Goal: Information Seeking & Learning: Learn about a topic

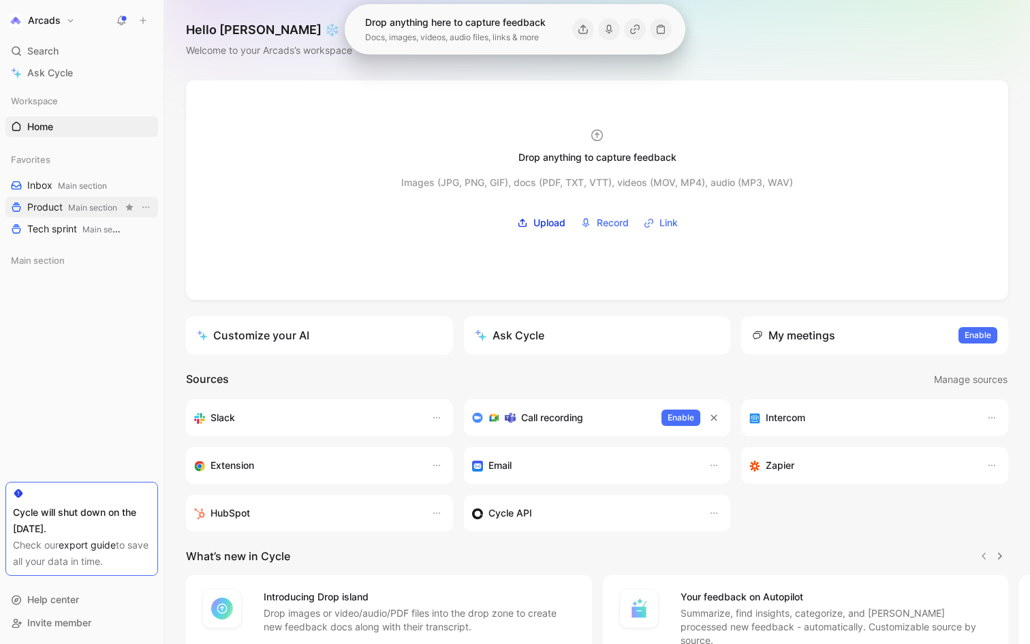
click at [57, 209] on span "Product Main section" at bounding box center [72, 207] width 90 height 14
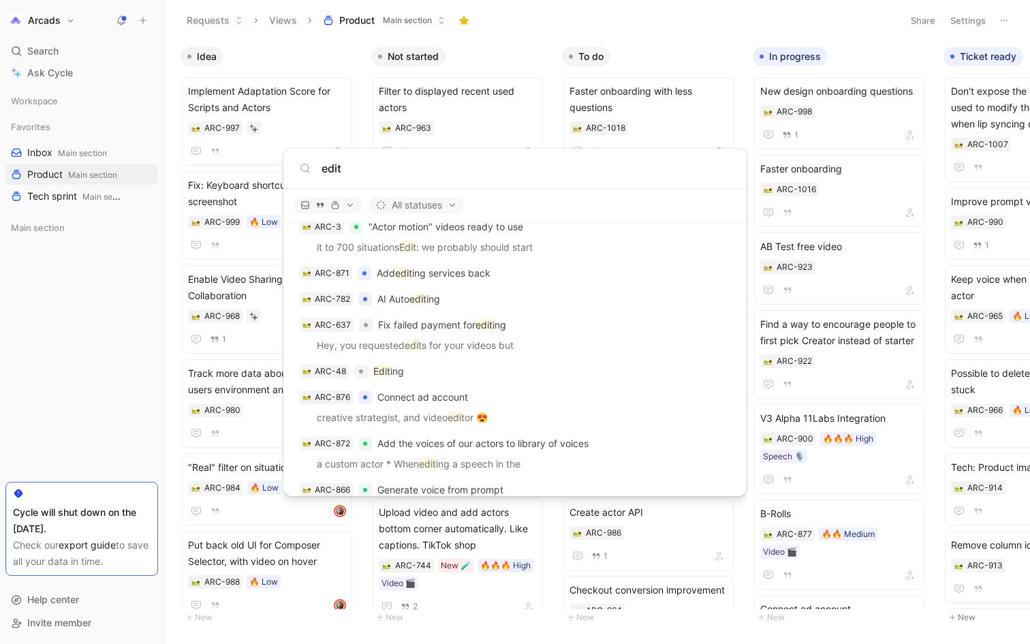
scroll to position [2243, 0]
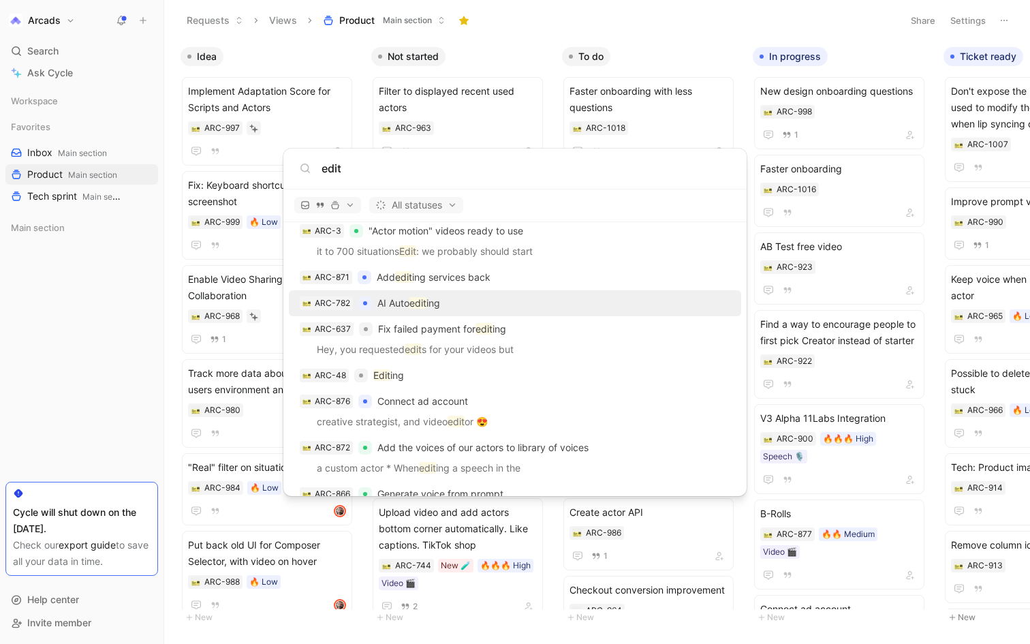
type input "edit"
click at [416, 300] on mark "edit" at bounding box center [418, 303] width 17 height 12
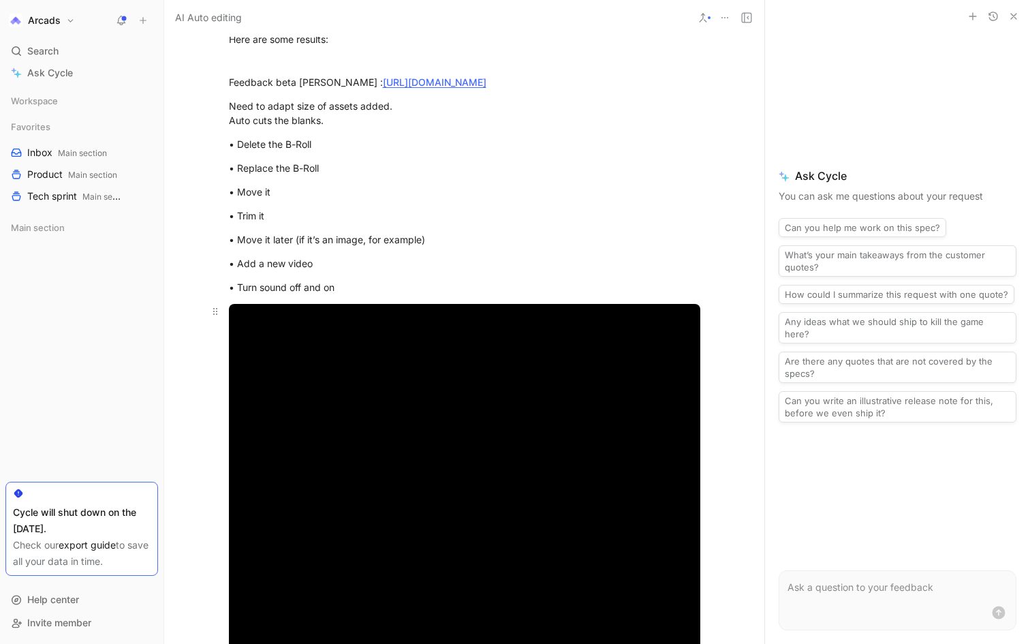
scroll to position [886, 0]
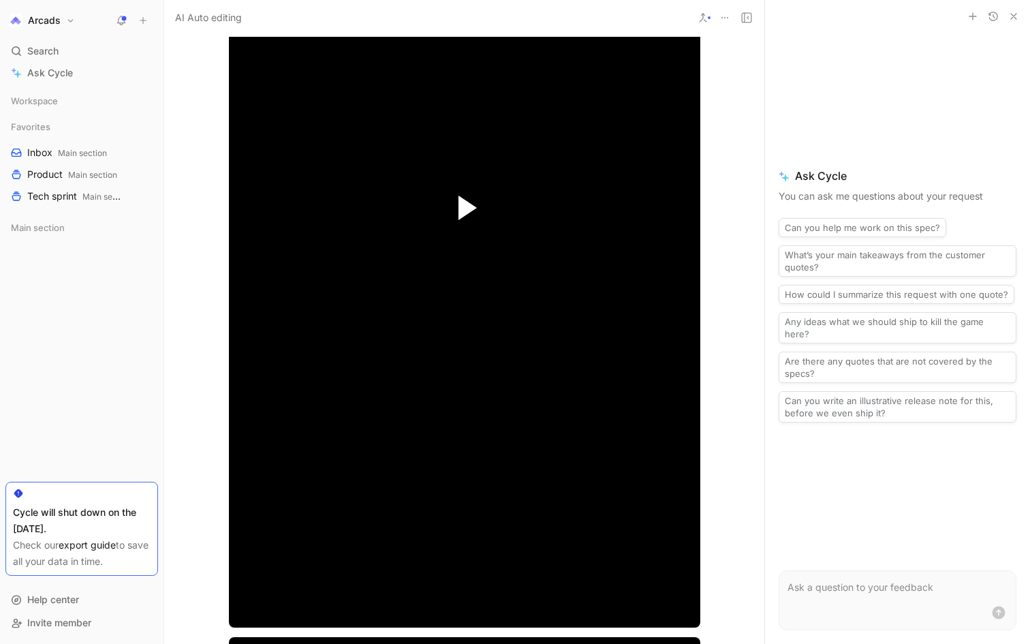
click at [467, 209] on span "Video Player" at bounding box center [468, 208] width 18 height 25
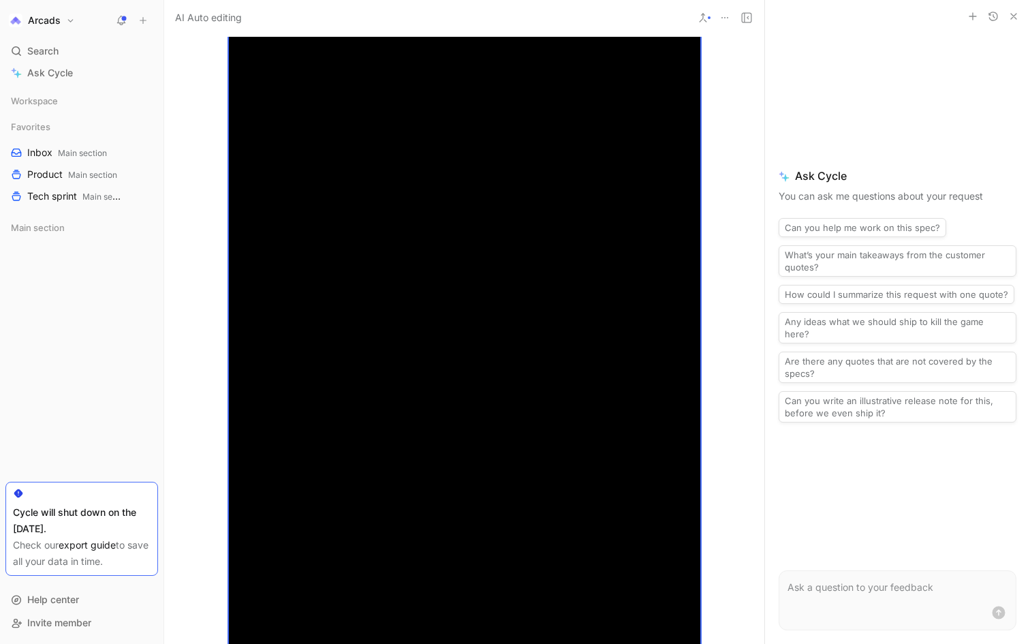
scroll to position [963, 0]
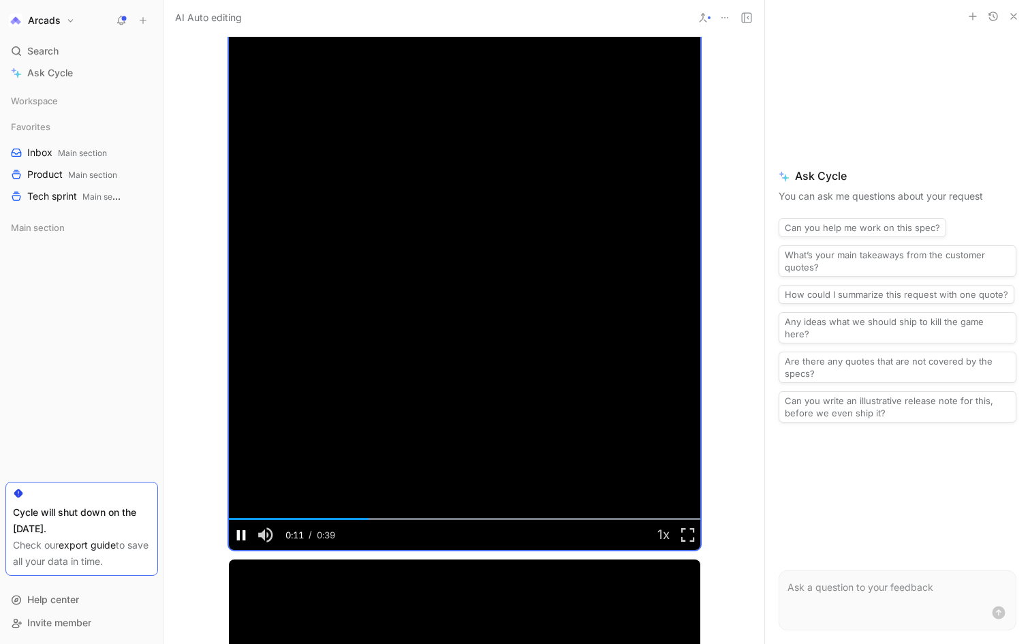
click at [239, 535] on span "Video Player" at bounding box center [241, 535] width 25 height 0
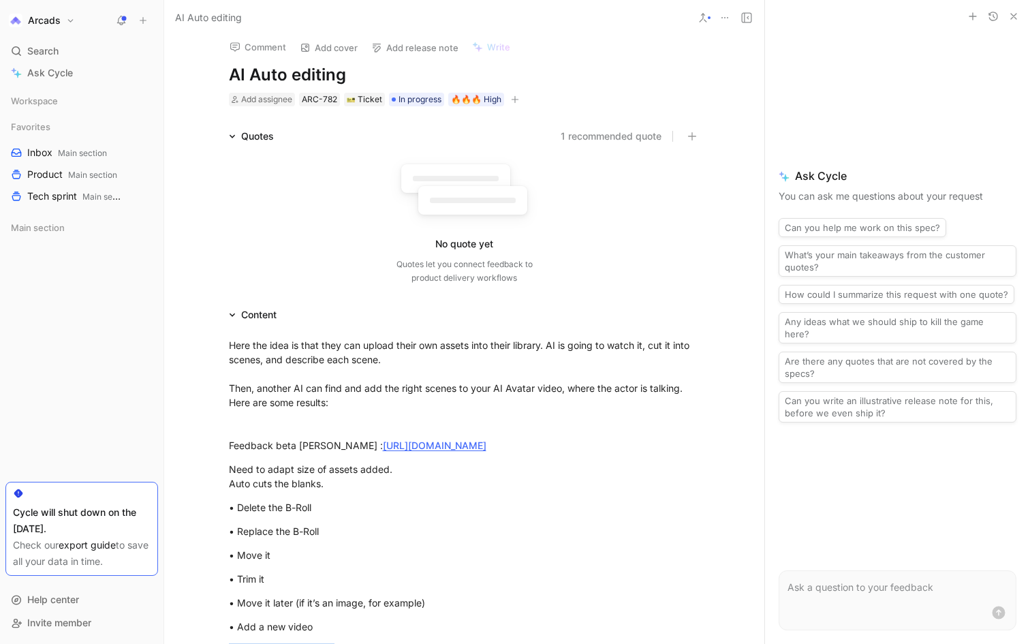
scroll to position [351, 0]
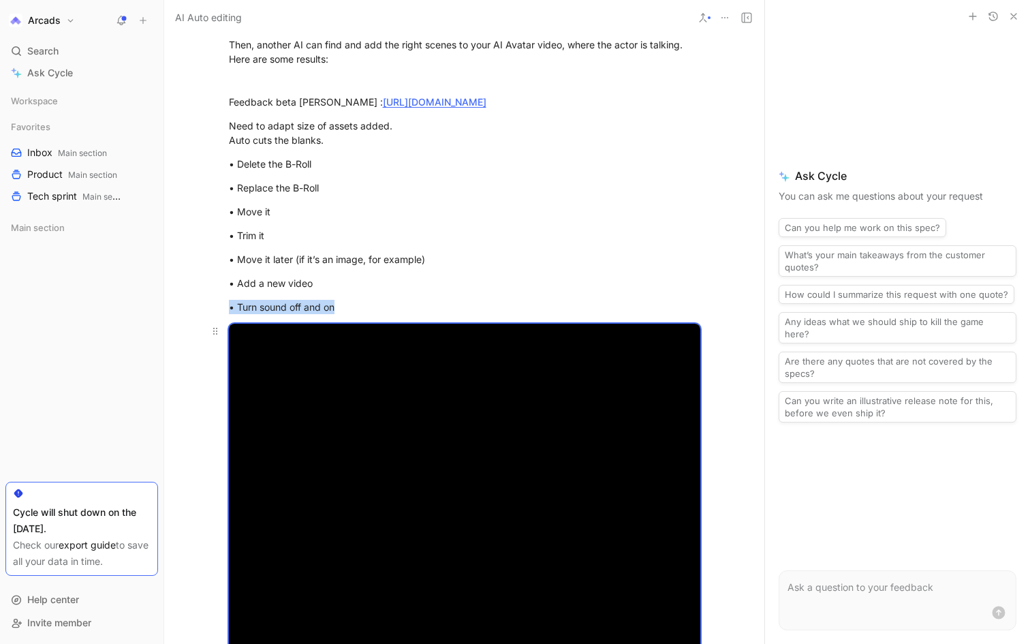
click at [1017, 13] on icon "button" at bounding box center [1013, 16] width 11 height 11
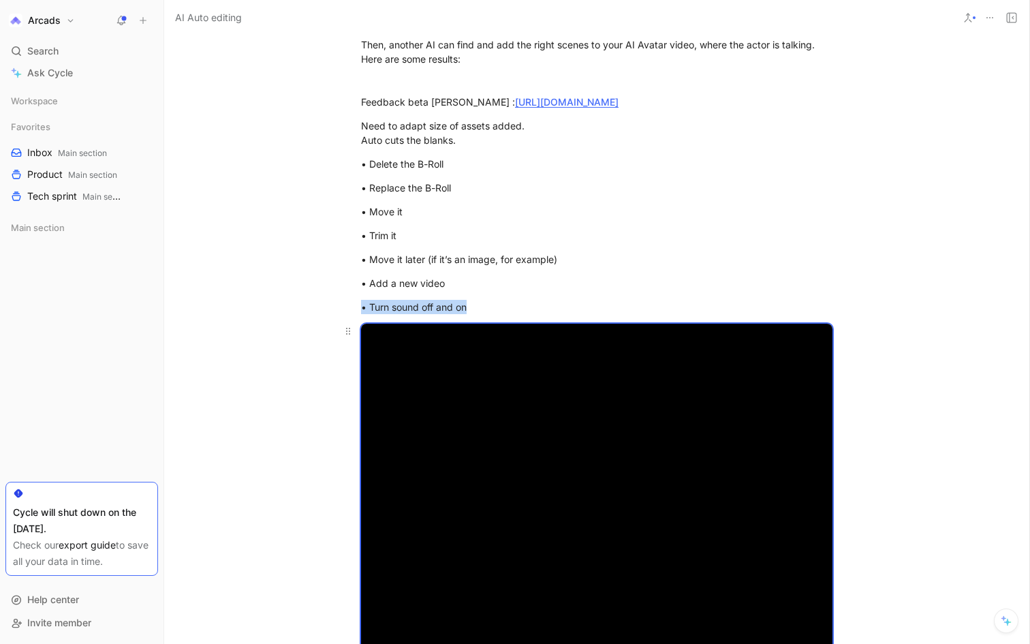
scroll to position [1239, 0]
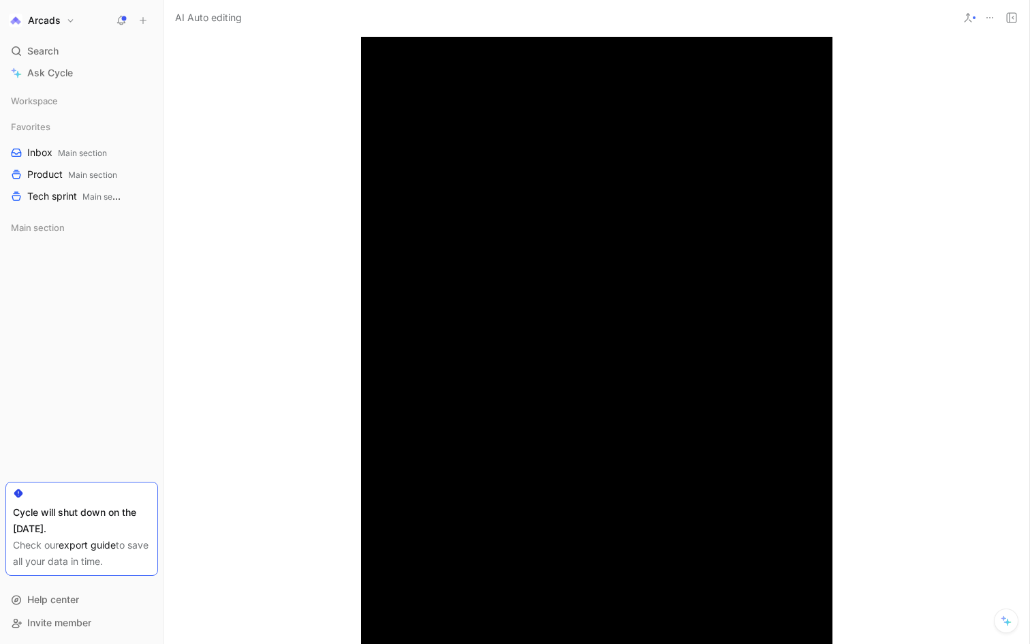
click at [689, 250] on video "Video Player" at bounding box center [597, 277] width 472 height 838
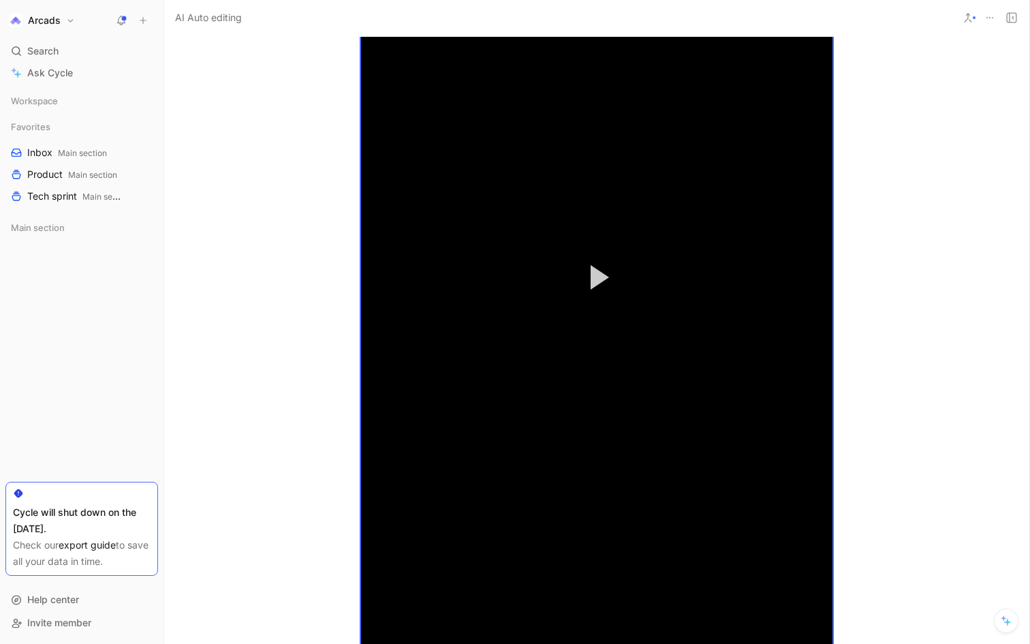
scroll to position [328, 0]
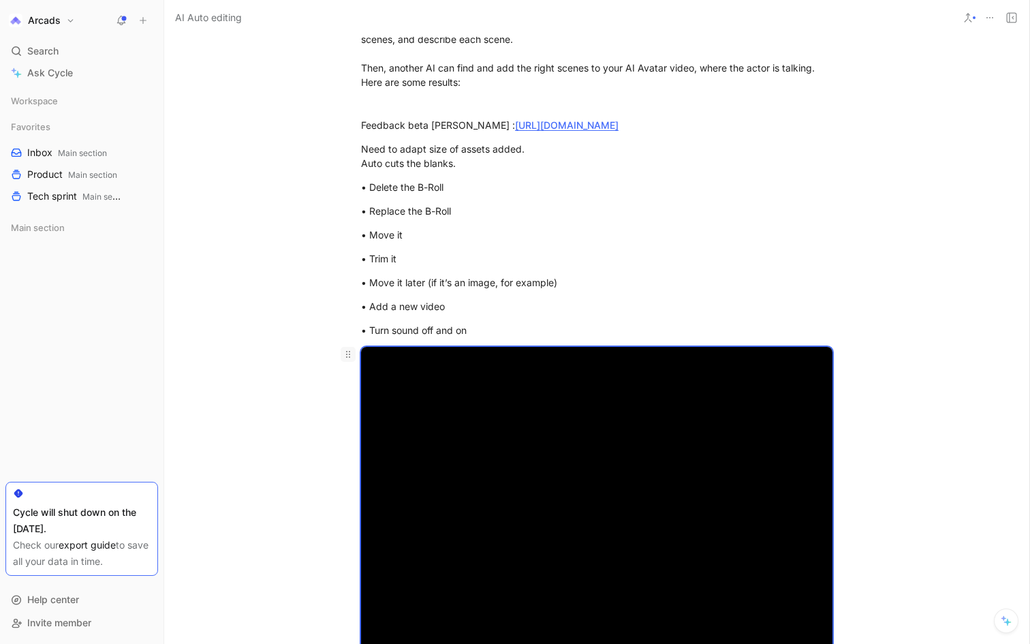
click at [348, 356] on icon at bounding box center [348, 354] width 11 height 11
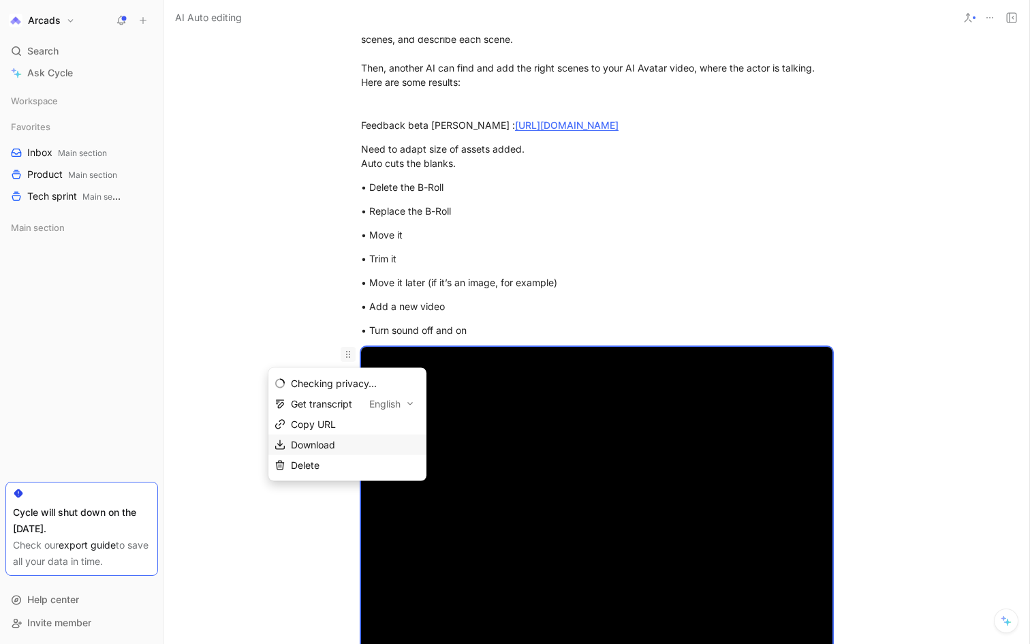
click at [324, 442] on span "Download" at bounding box center [313, 445] width 44 height 12
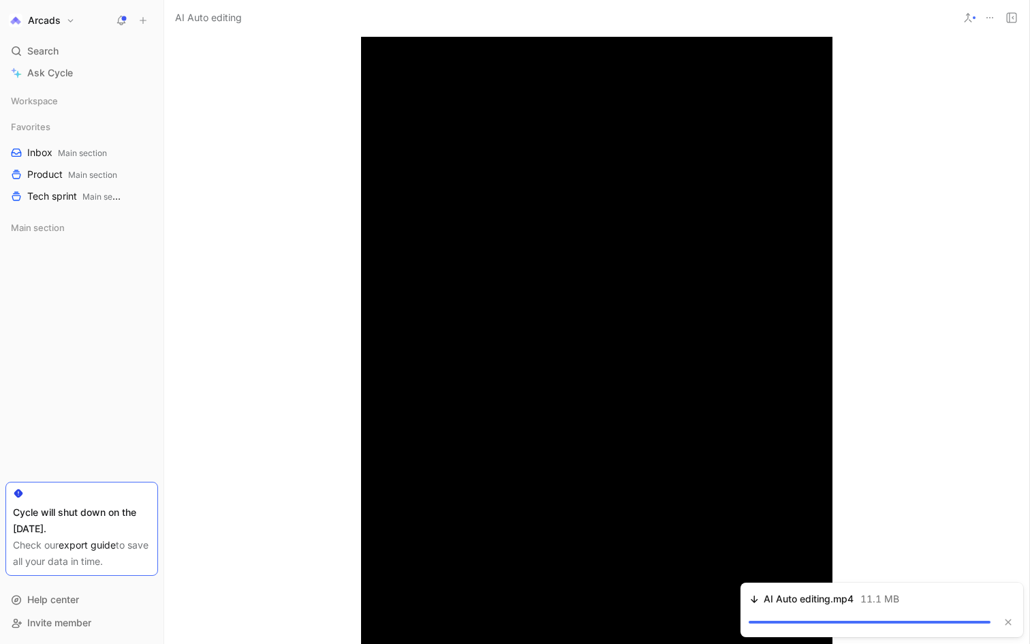
scroll to position [1596, 0]
click at [534, 292] on video "Video Player" at bounding box center [597, 346] width 472 height 838
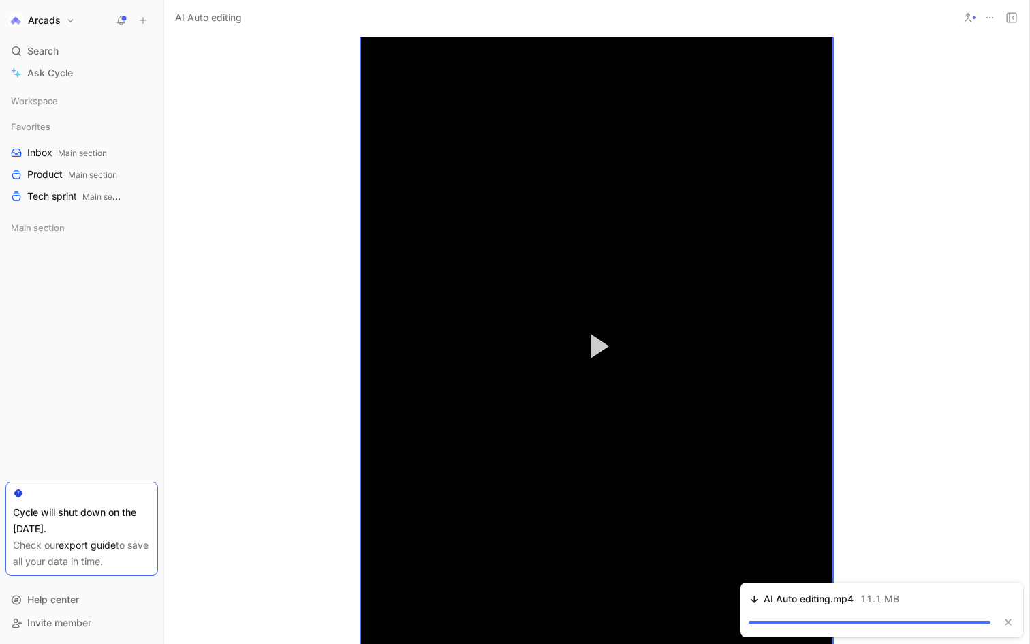
click at [399, 296] on video "Video Player" at bounding box center [597, 346] width 472 height 838
click at [427, 206] on video "Video Player" at bounding box center [597, 346] width 472 height 838
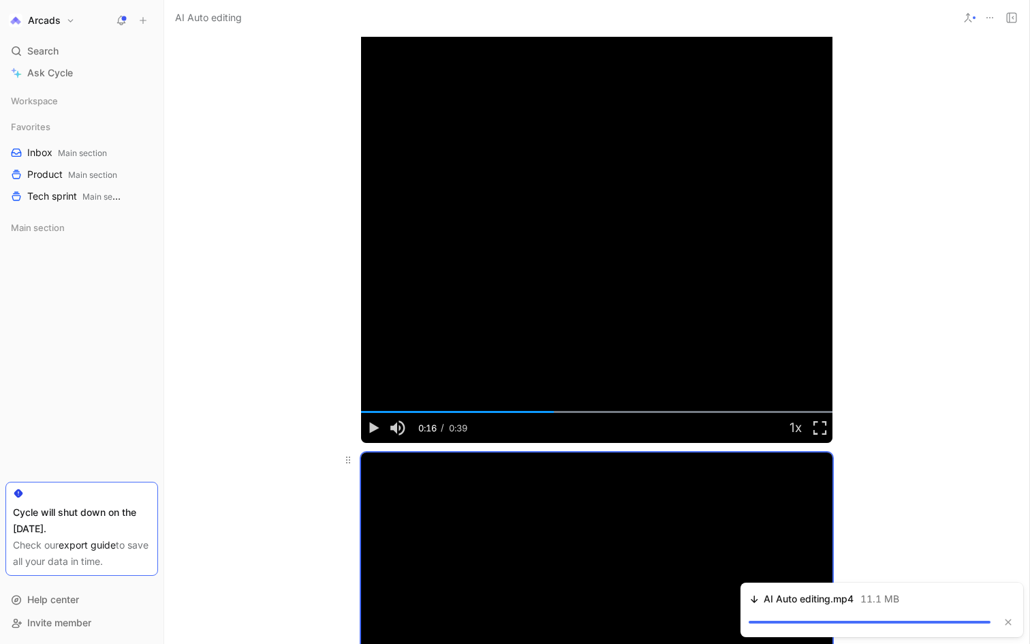
scroll to position [1077, 0]
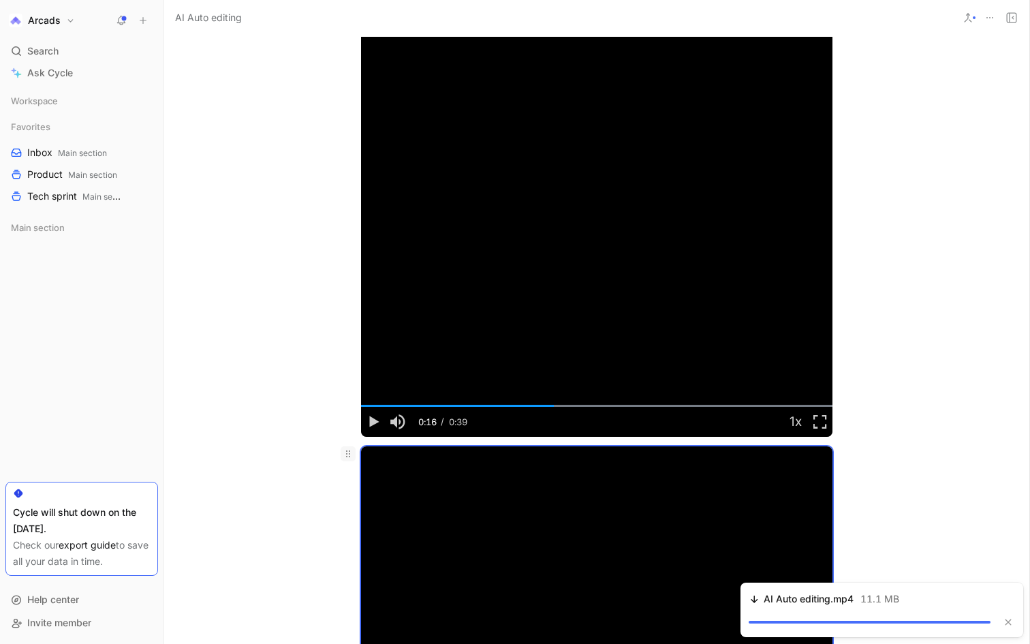
click at [346, 454] on icon at bounding box center [348, 453] width 11 height 11
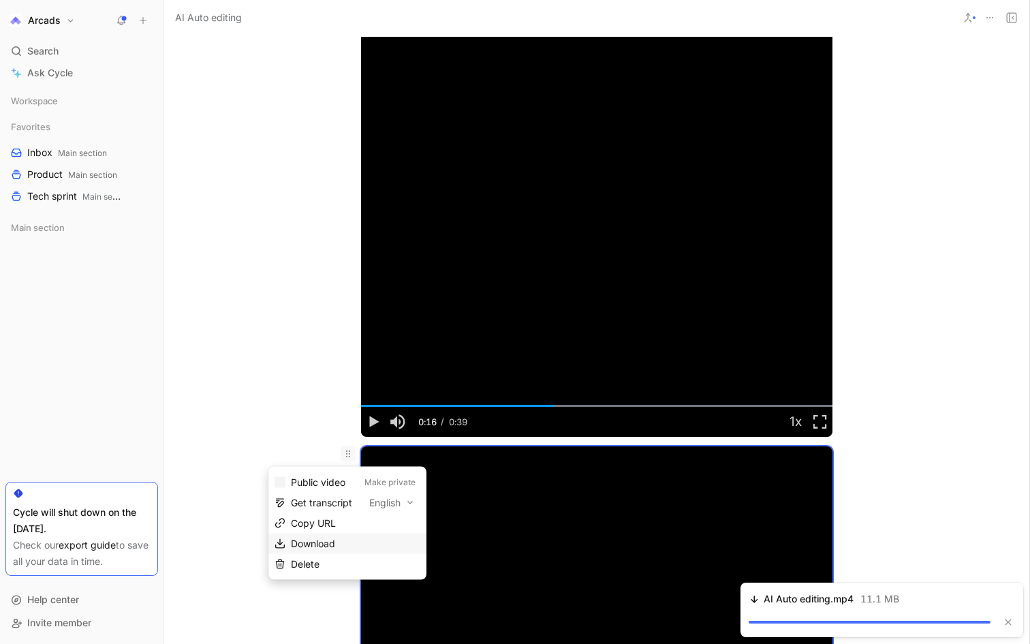
click at [328, 538] on span "Download" at bounding box center [313, 544] width 44 height 12
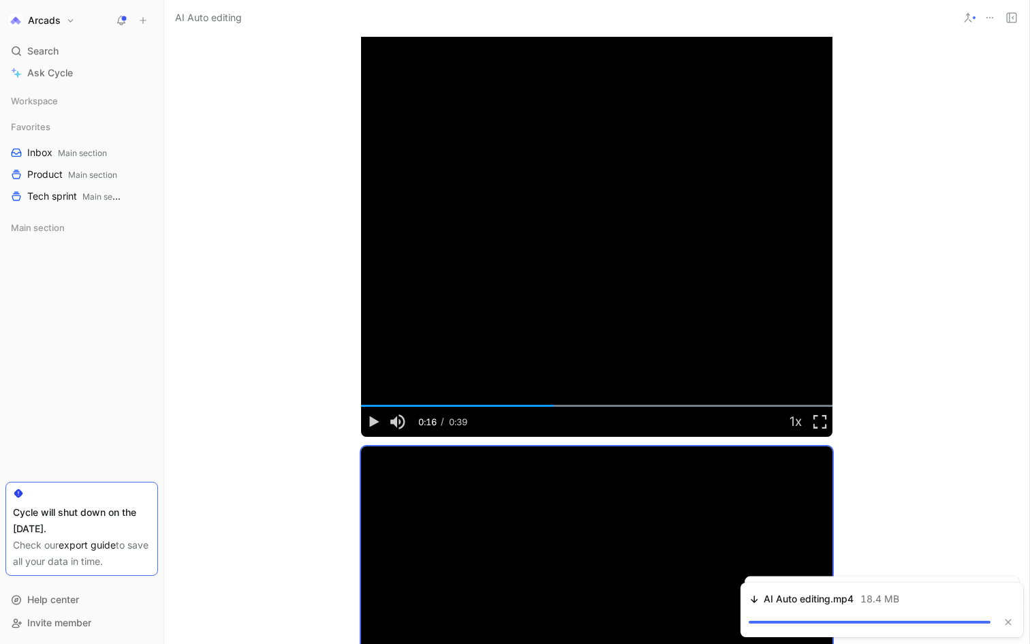
click at [916, 321] on div "Here the idea is that they can upload their own assets into their library. AI i…" at bounding box center [596, 276] width 865 height 2045
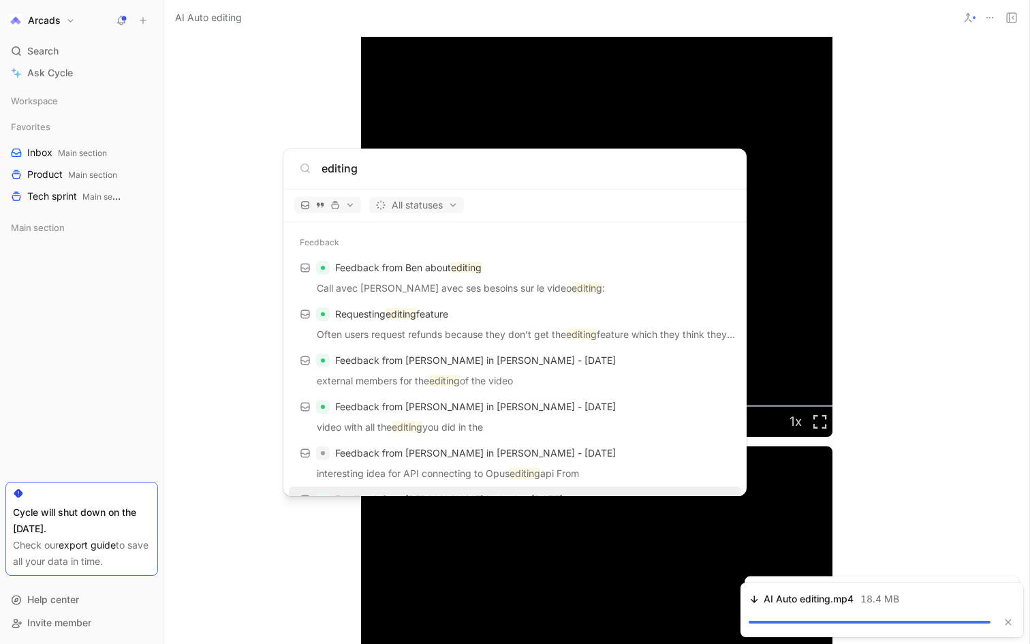
scroll to position [0, 0]
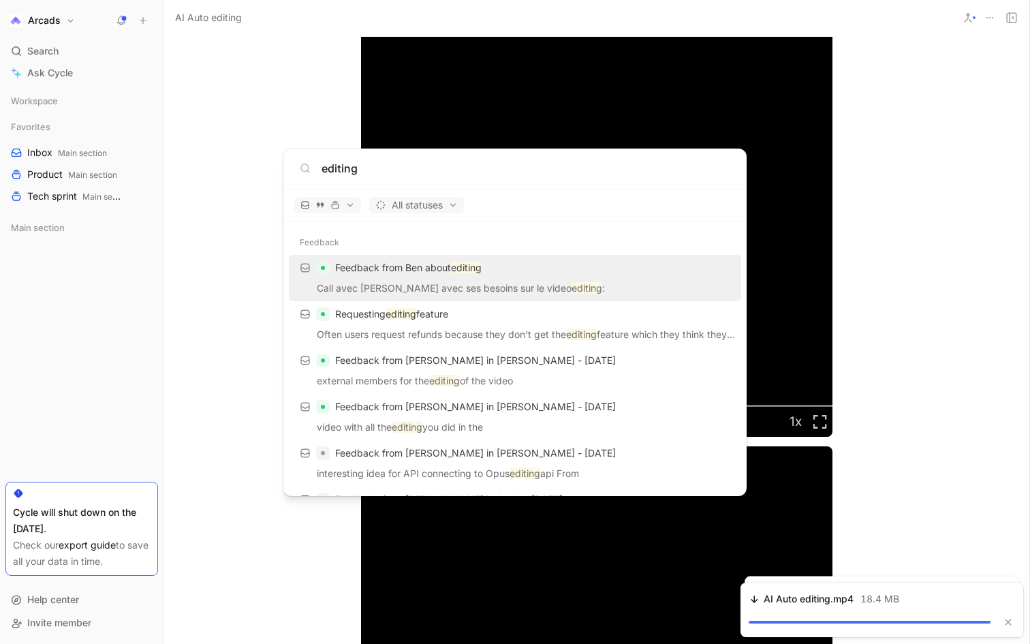
type input "editing"
click at [494, 296] on p "Call avec [PERSON_NAME] avec ses besoins sur le video editing :" at bounding box center [515, 290] width 444 height 20
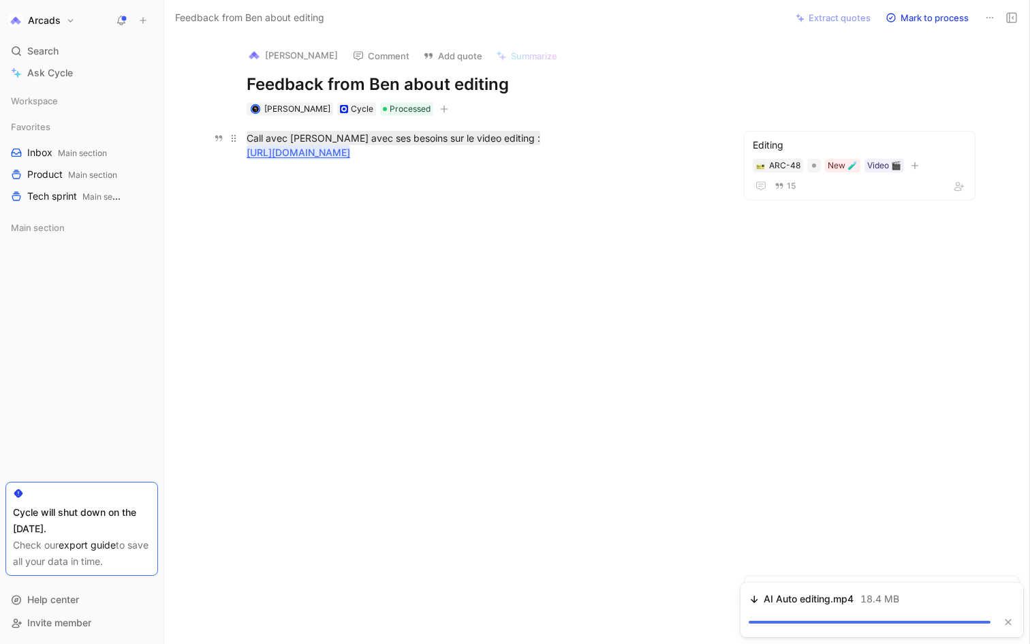
click at [350, 156] on link "[URL][DOMAIN_NAME]" at bounding box center [299, 153] width 104 height 12
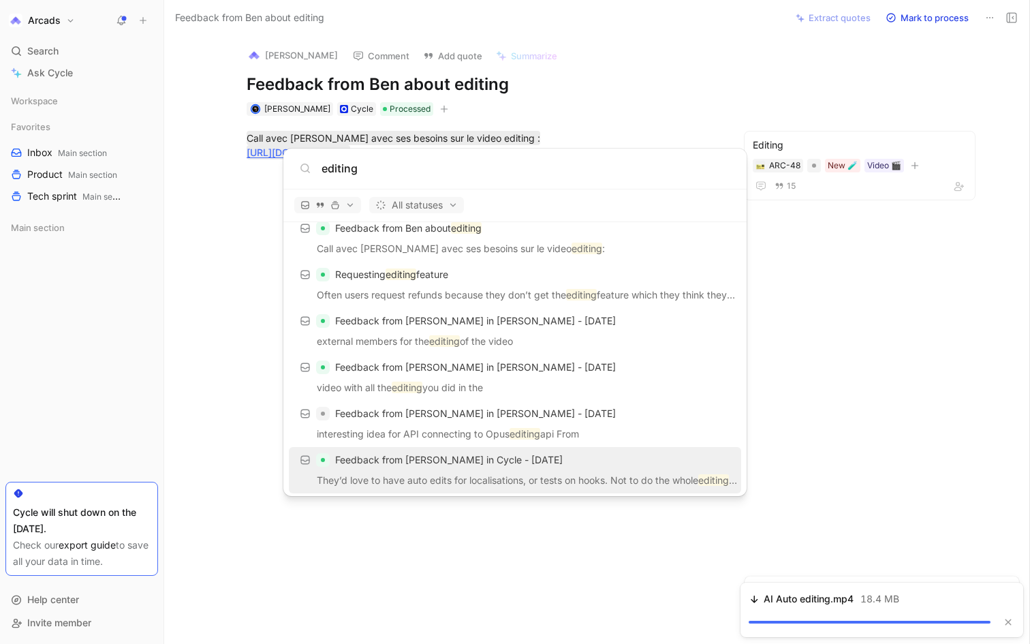
scroll to position [2, 0]
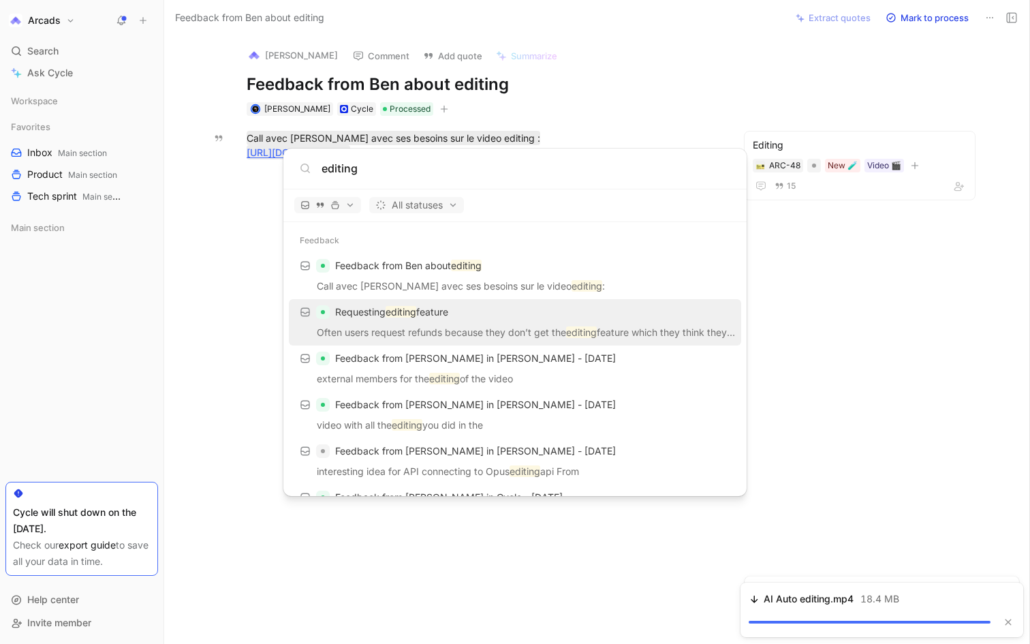
type input "editing"
click at [410, 335] on p "Often users request refunds because they don’t get the editing feature which th…" at bounding box center [515, 334] width 444 height 20
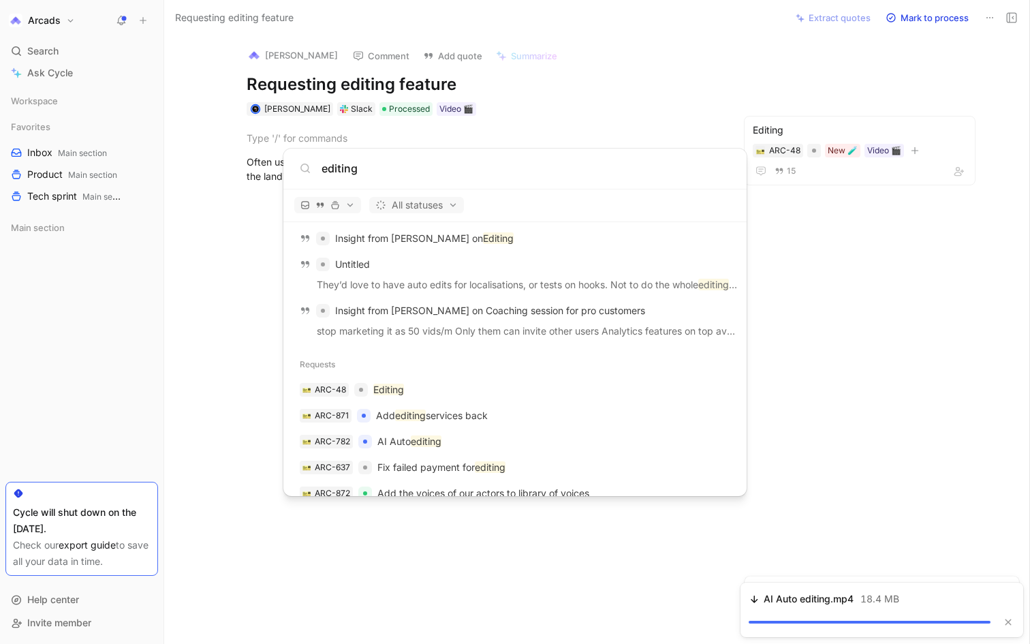
scroll to position [1021, 0]
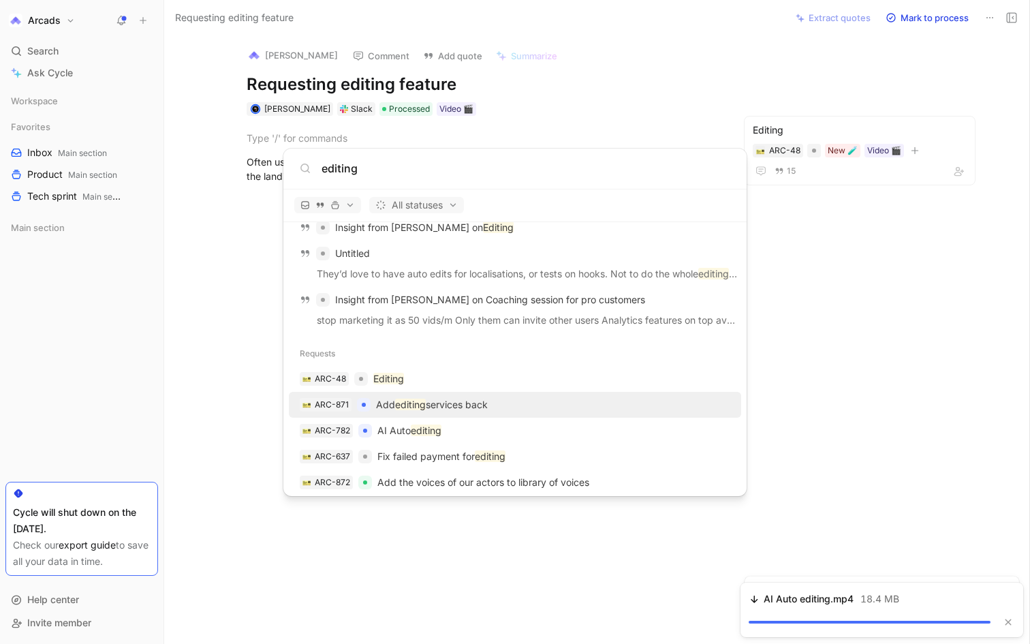
type input "editing"
click at [454, 397] on p "Add editing services back" at bounding box center [432, 405] width 112 height 16
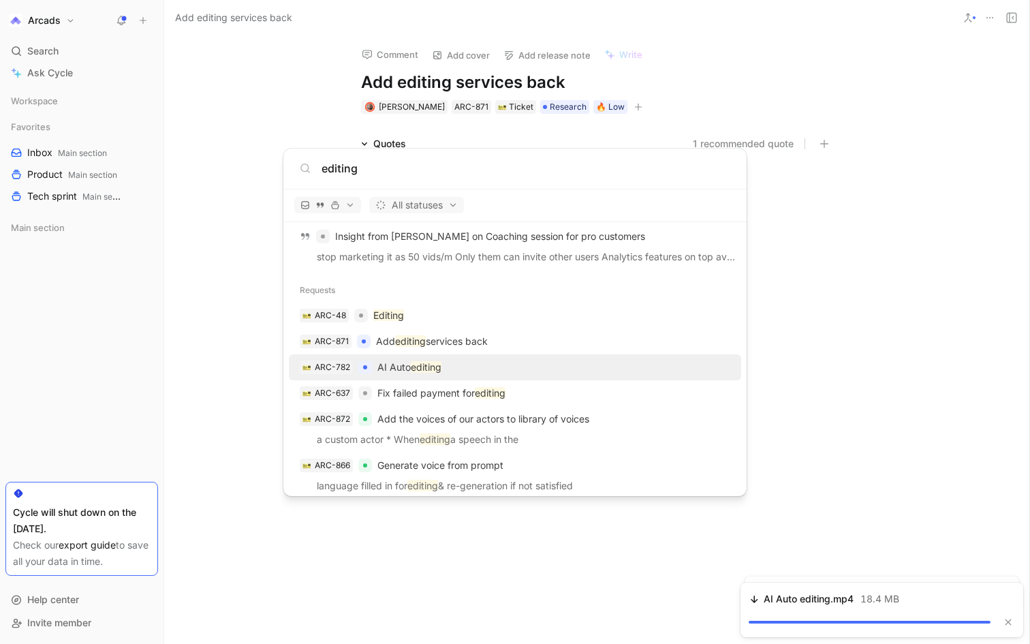
scroll to position [1086, 0]
type input "editing"
click at [426, 371] on p "AI Auto editing" at bounding box center [409, 366] width 64 height 16
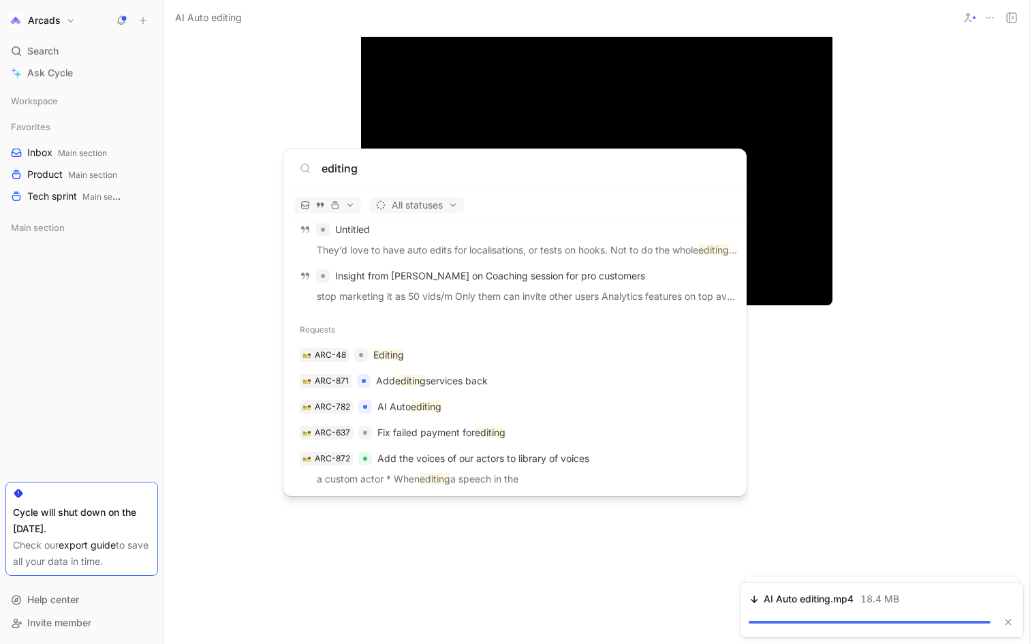
scroll to position [1062, 0]
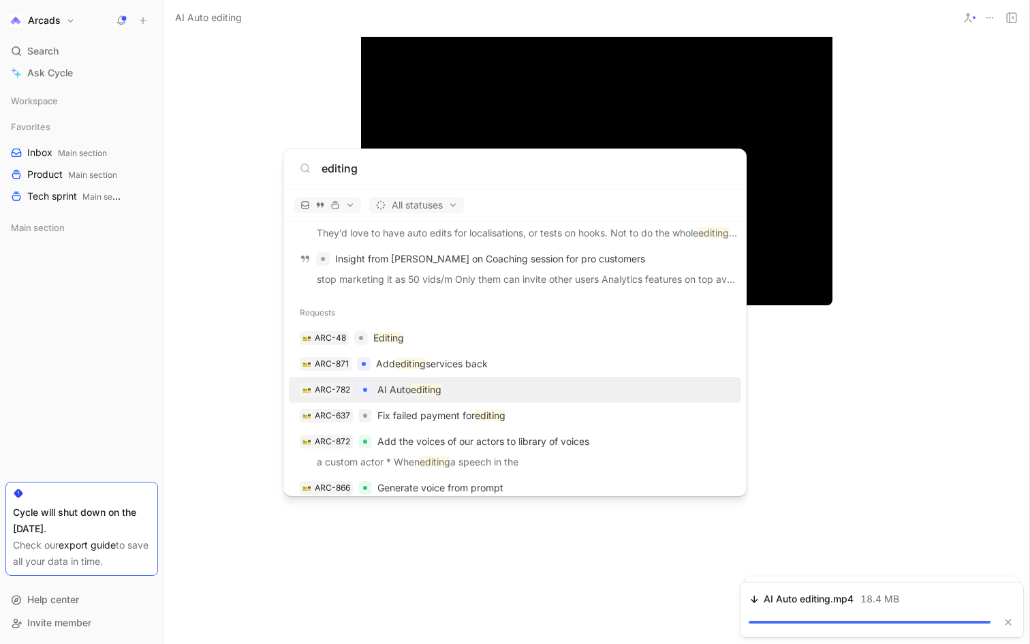
type input "editing"
click at [469, 400] on div "ARC-782 AI Auto editing" at bounding box center [515, 389] width 444 height 25
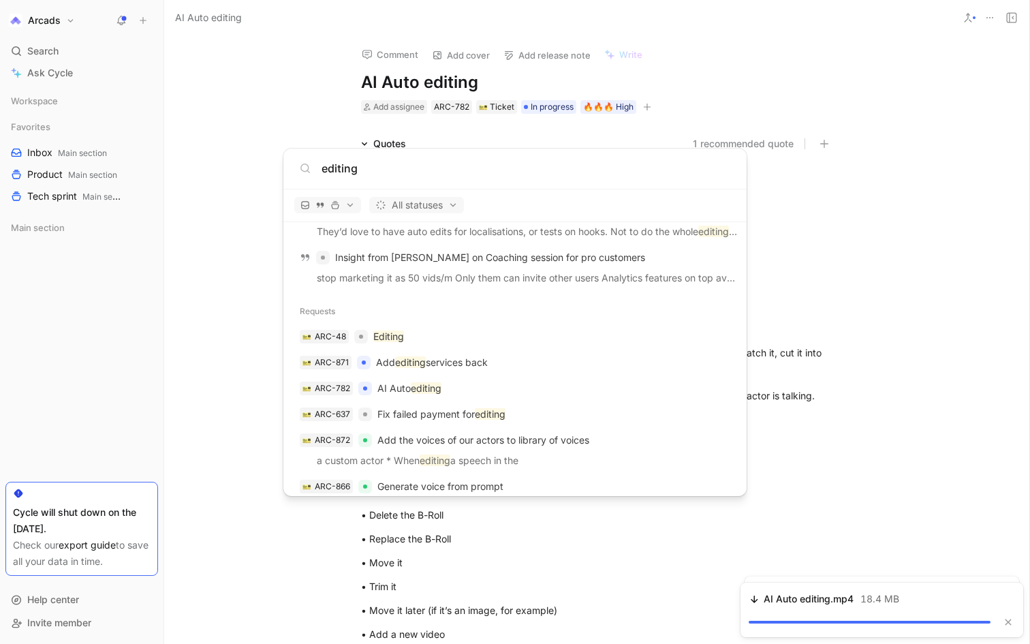
scroll to position [1085, 0]
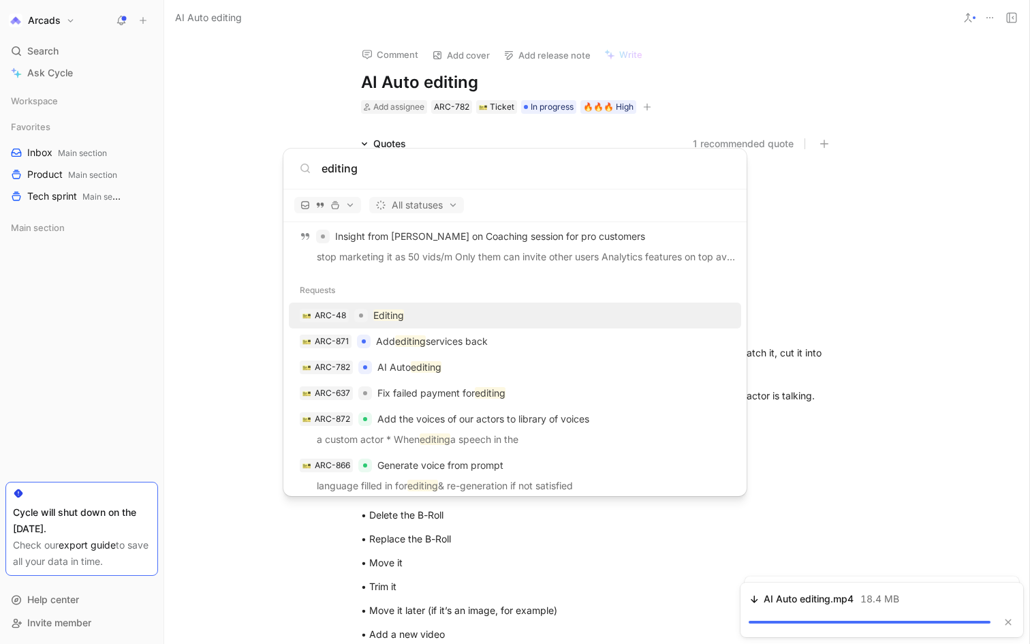
type input "editing"
click at [411, 320] on div "ARC-48 Editing" at bounding box center [515, 315] width 444 height 25
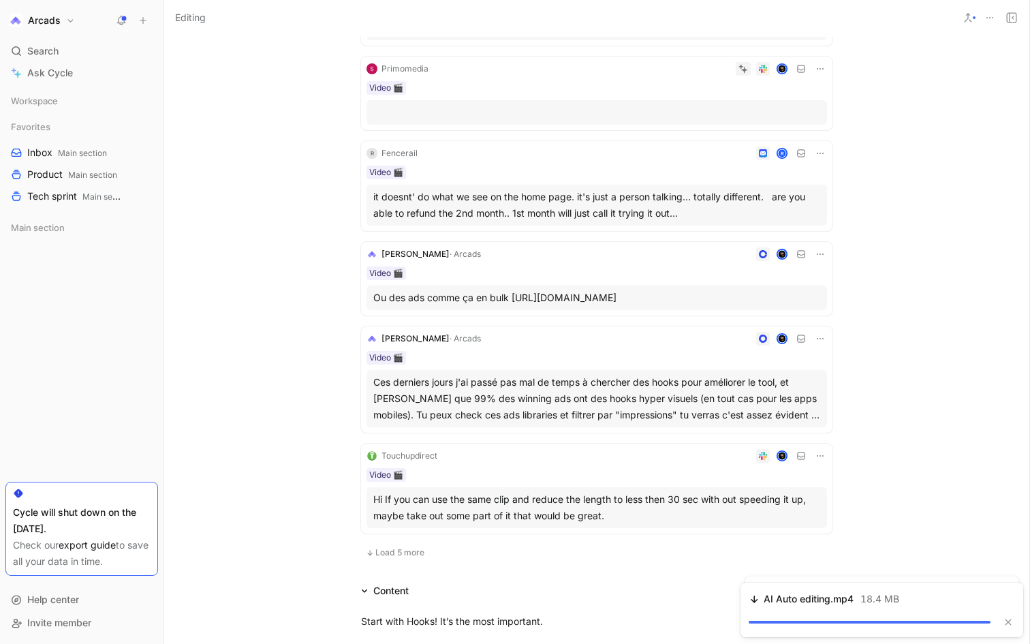
scroll to position [658, 0]
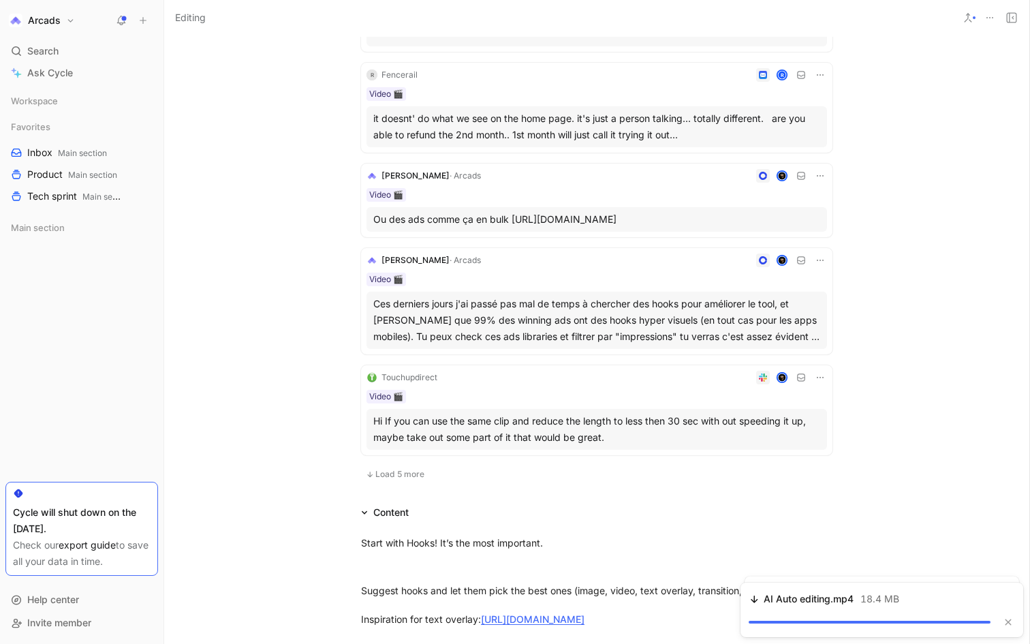
click at [380, 480] on button "Load 5 more" at bounding box center [395, 474] width 68 height 16
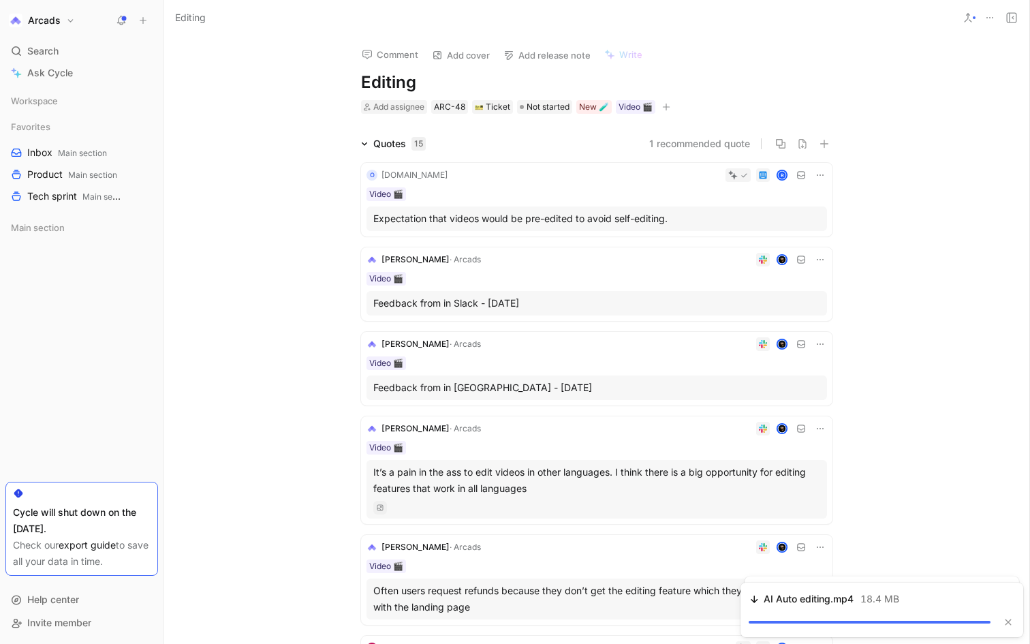
scroll to position [0, 0]
click at [752, 153] on button "Copy link" at bounding box center [742, 150] width 66 height 19
click at [544, 302] on div "Feedback from in Slack - [DATE]" at bounding box center [596, 303] width 447 height 16
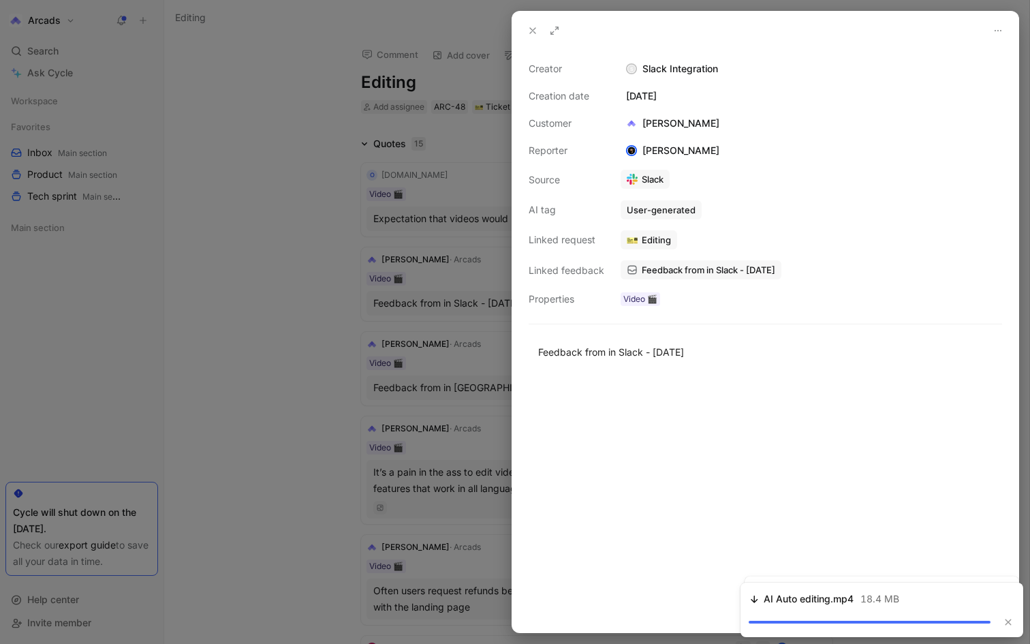
click at [647, 174] on link "Slack" at bounding box center [645, 179] width 49 height 19
click at [348, 230] on div at bounding box center [515, 322] width 1030 height 644
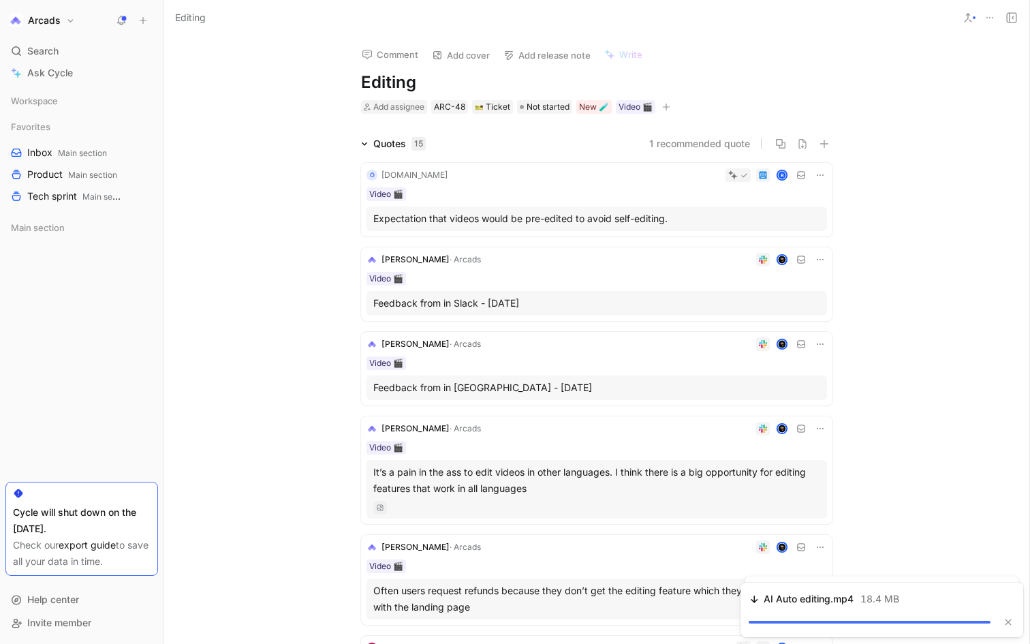
click at [765, 261] on use at bounding box center [763, 260] width 8 height 8
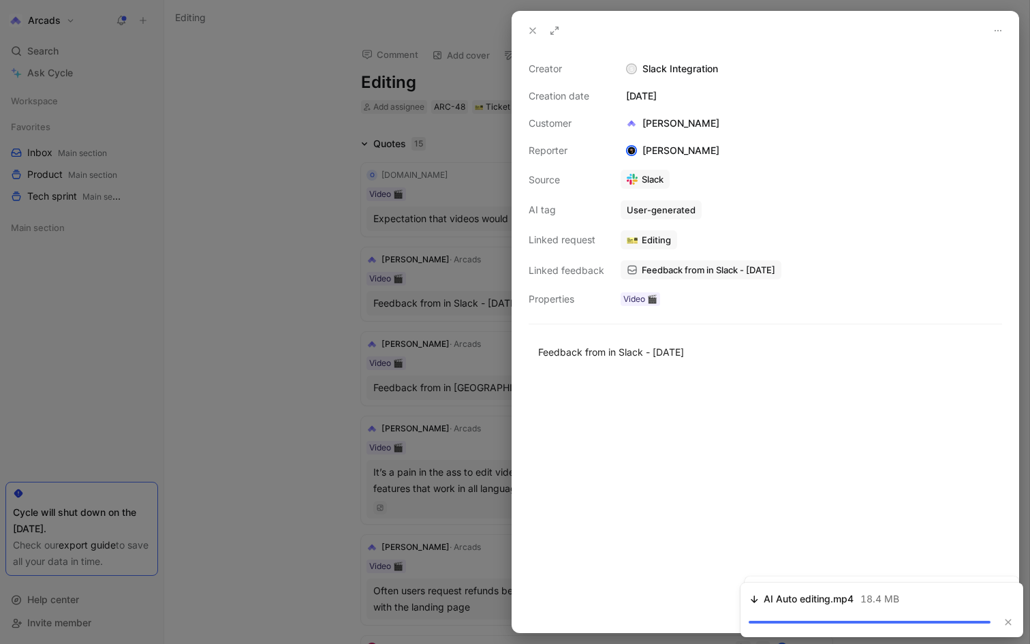
click at [371, 330] on div at bounding box center [515, 322] width 1030 height 644
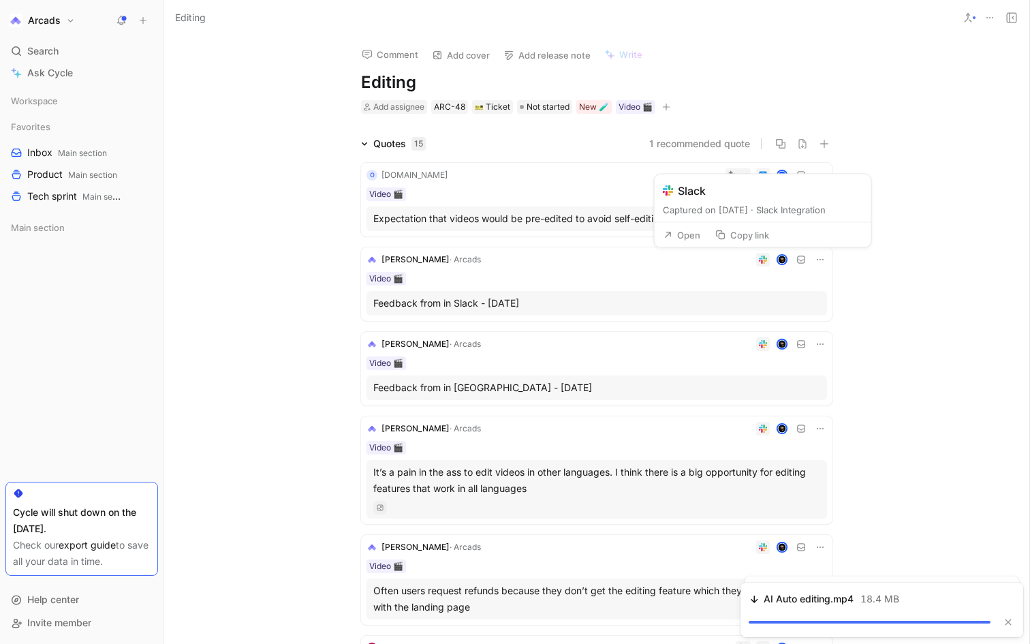
click at [758, 238] on button "Copy link" at bounding box center [742, 235] width 66 height 19
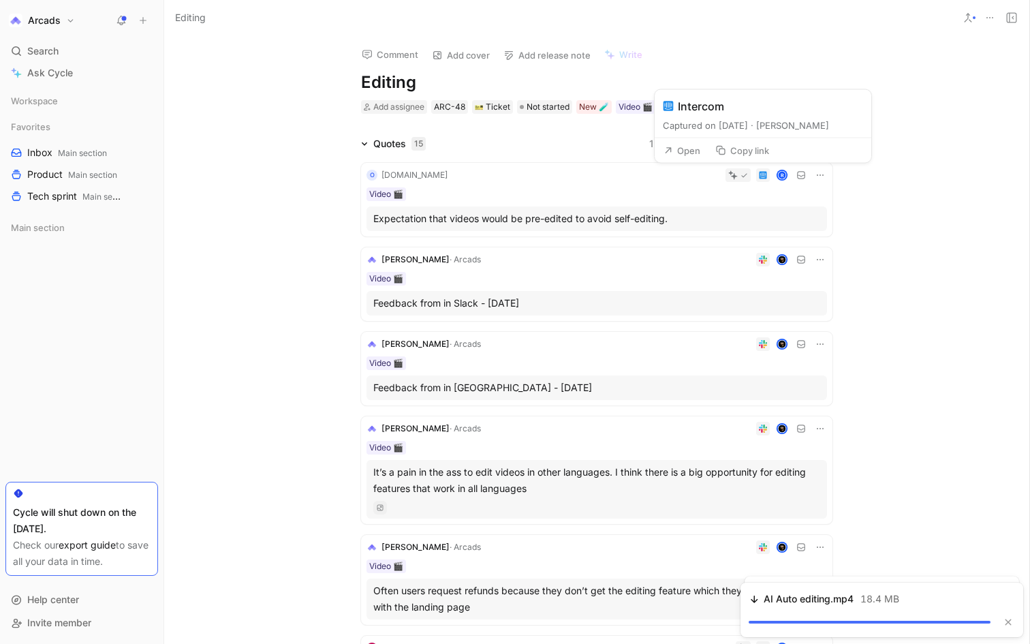
click at [751, 154] on button "Copy link" at bounding box center [742, 150] width 66 height 19
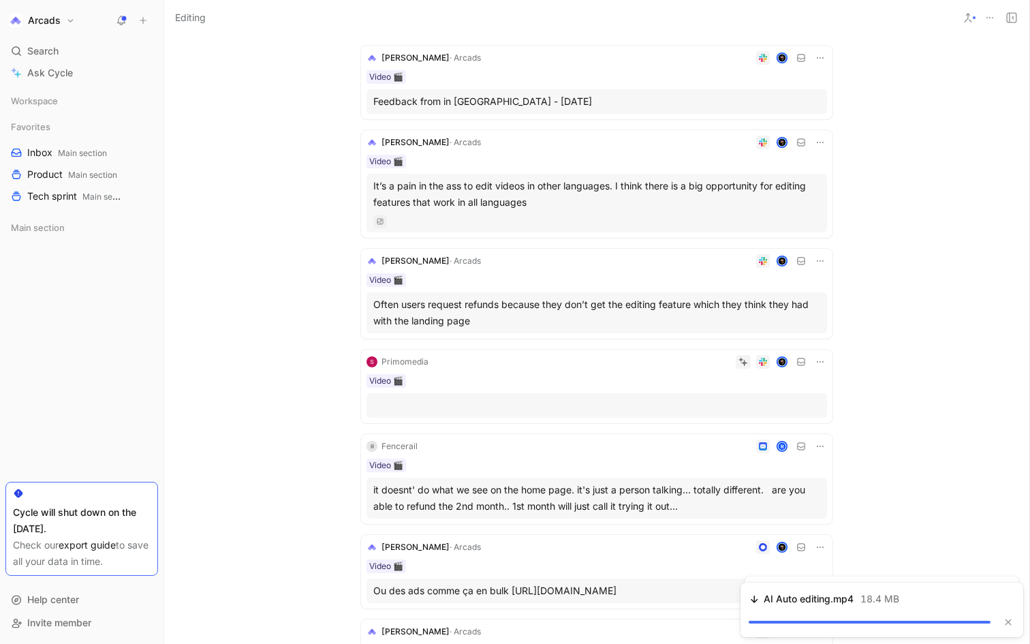
scroll to position [268, 0]
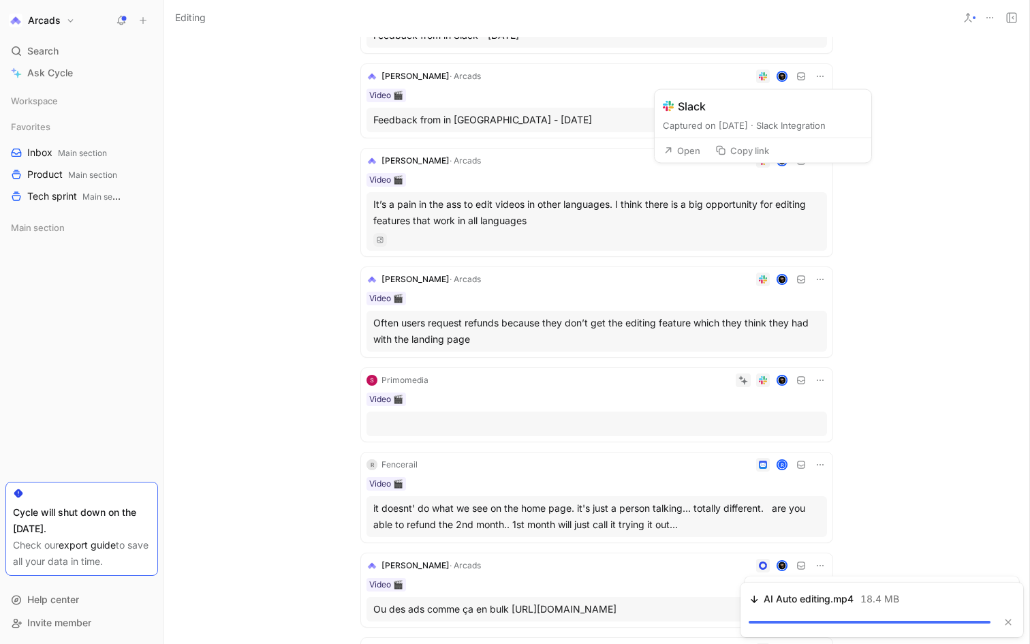
click at [758, 151] on button "Copy link" at bounding box center [742, 150] width 66 height 19
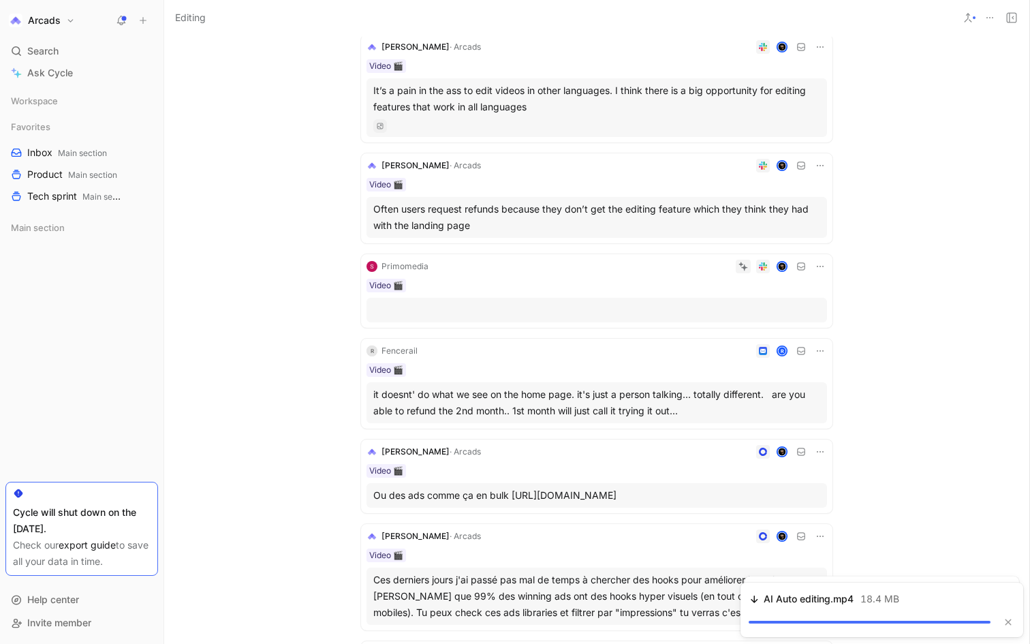
scroll to position [357, 0]
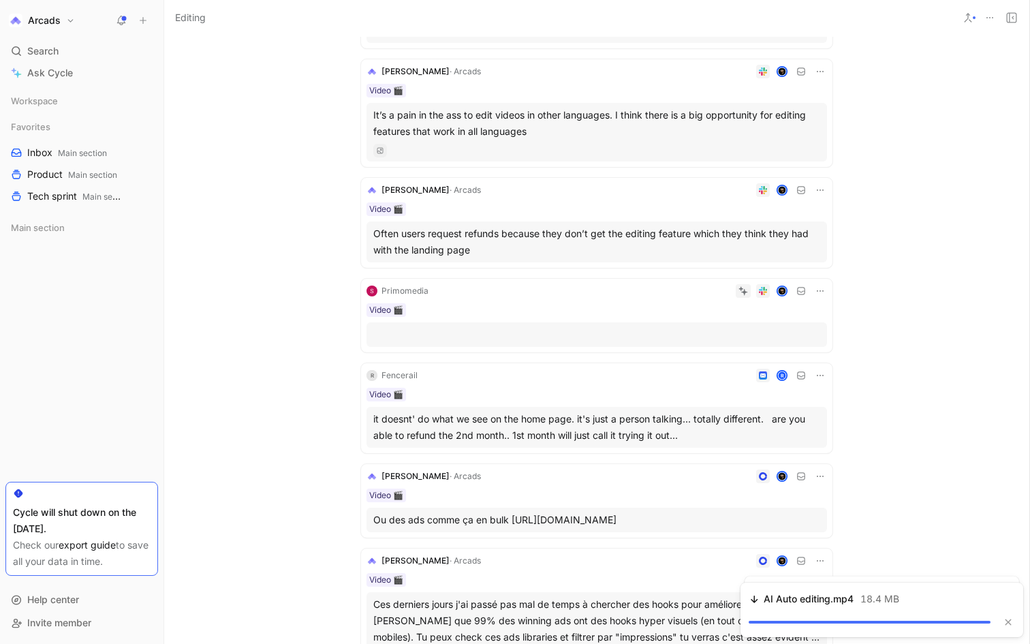
click at [764, 72] on use at bounding box center [763, 71] width 8 height 8
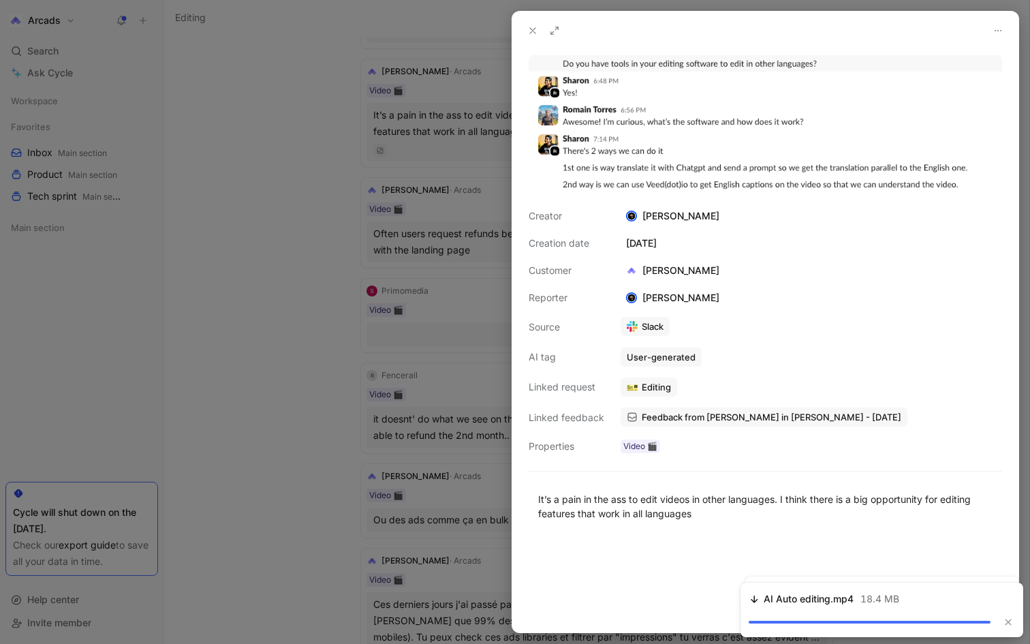
click at [324, 237] on div at bounding box center [515, 322] width 1030 height 644
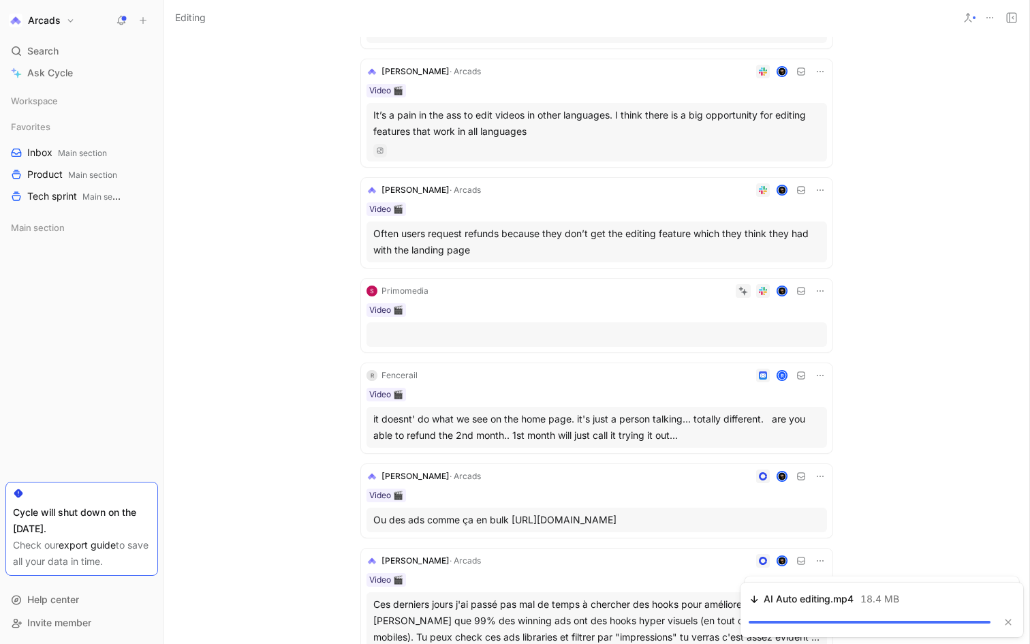
click at [818, 72] on icon at bounding box center [820, 71] width 11 height 11
click at [747, 151] on button "Copy link" at bounding box center [742, 145] width 66 height 19
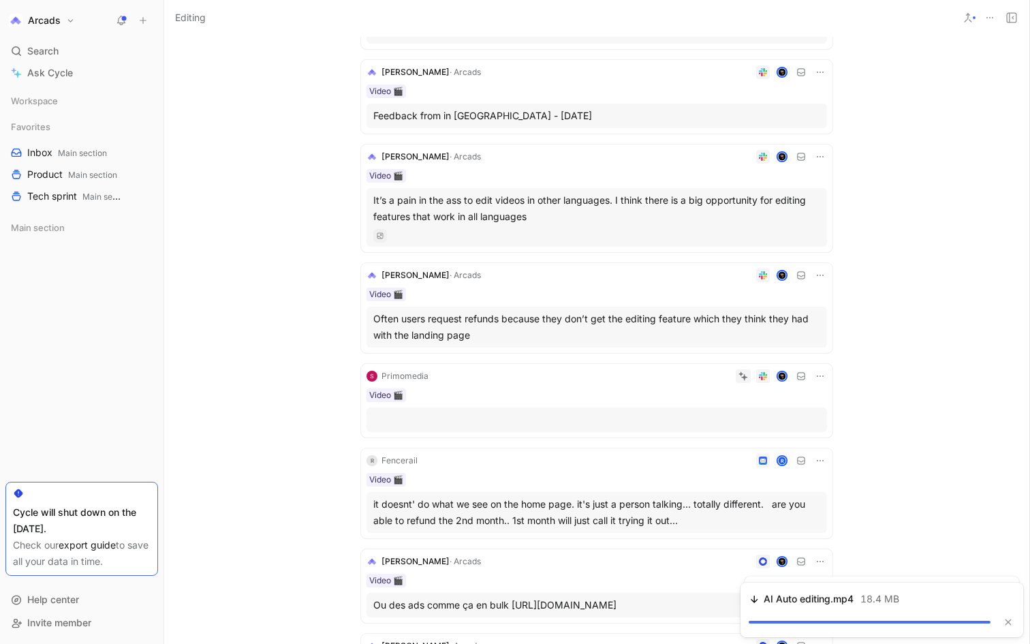
scroll to position [256, 0]
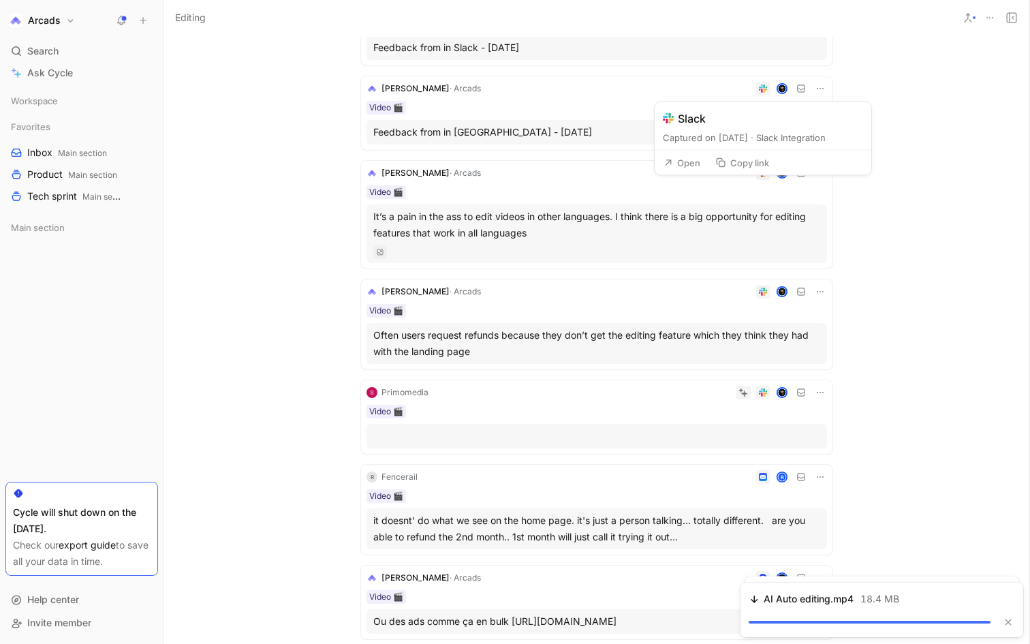
click at [743, 162] on button "Copy link" at bounding box center [742, 162] width 66 height 19
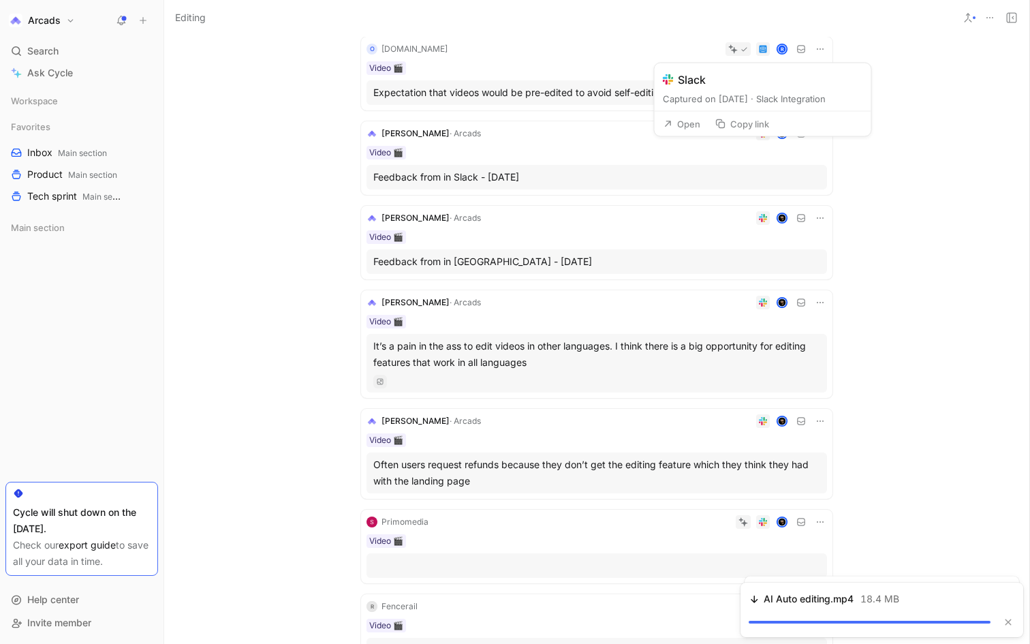
scroll to position [91, 0]
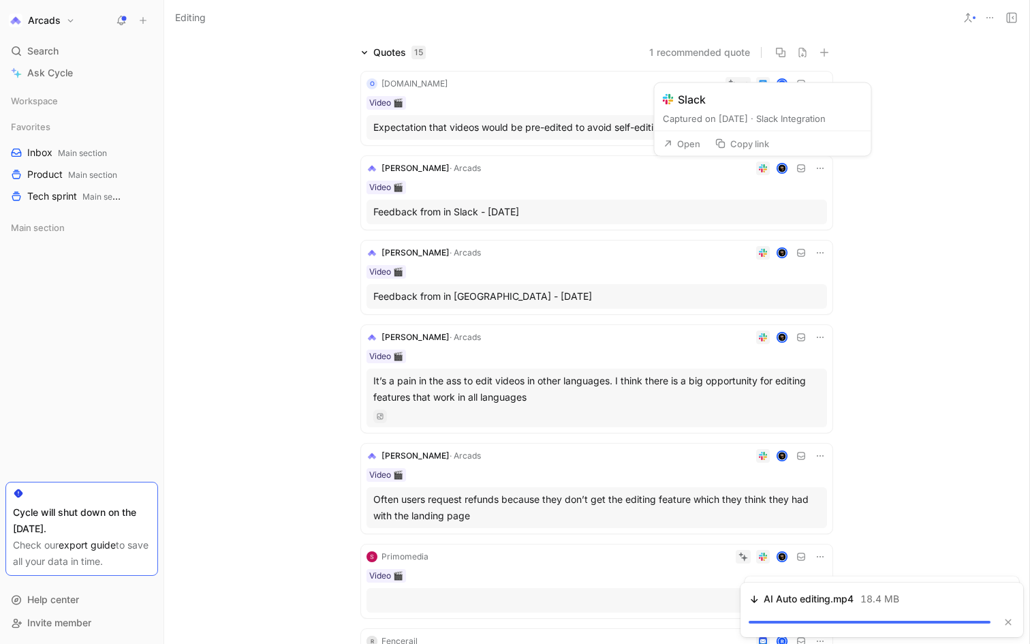
click at [743, 147] on button "Copy link" at bounding box center [742, 143] width 66 height 19
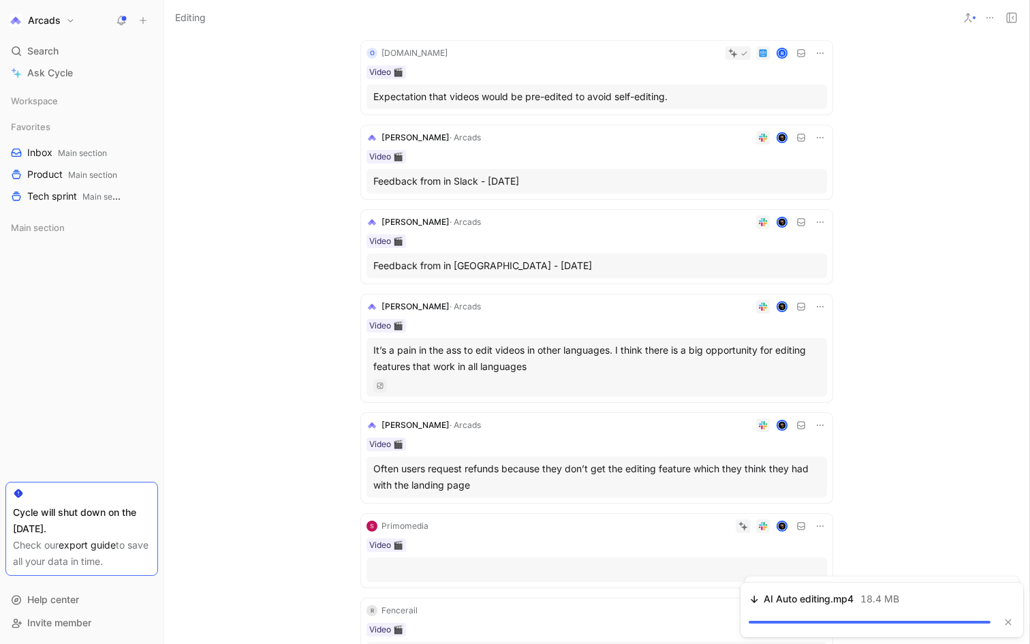
scroll to position [125, 0]
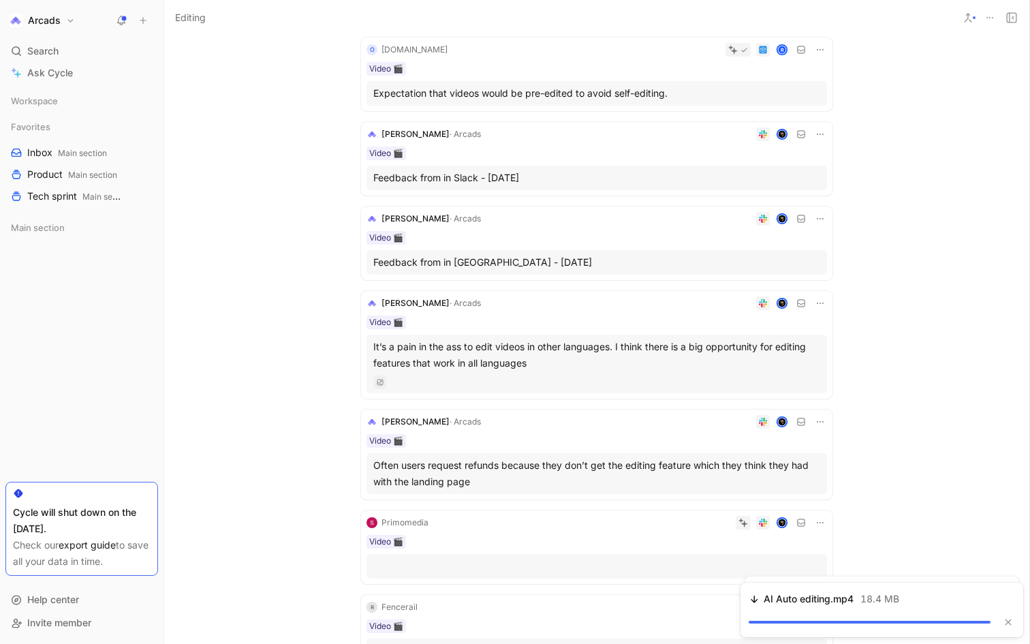
click at [765, 133] on use at bounding box center [763, 134] width 8 height 8
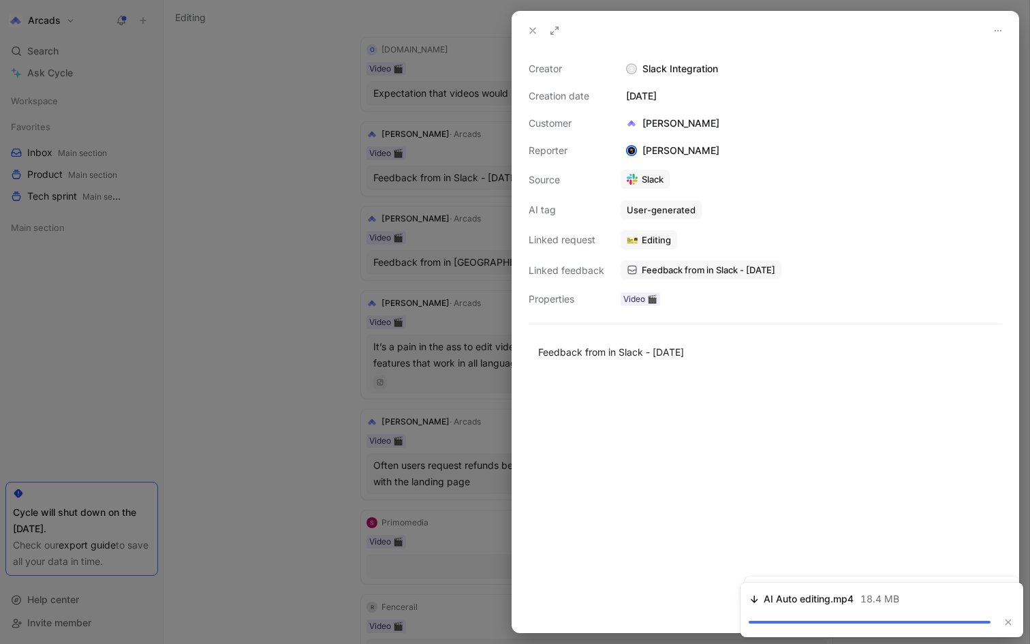
click at [429, 138] on div at bounding box center [515, 322] width 1030 height 644
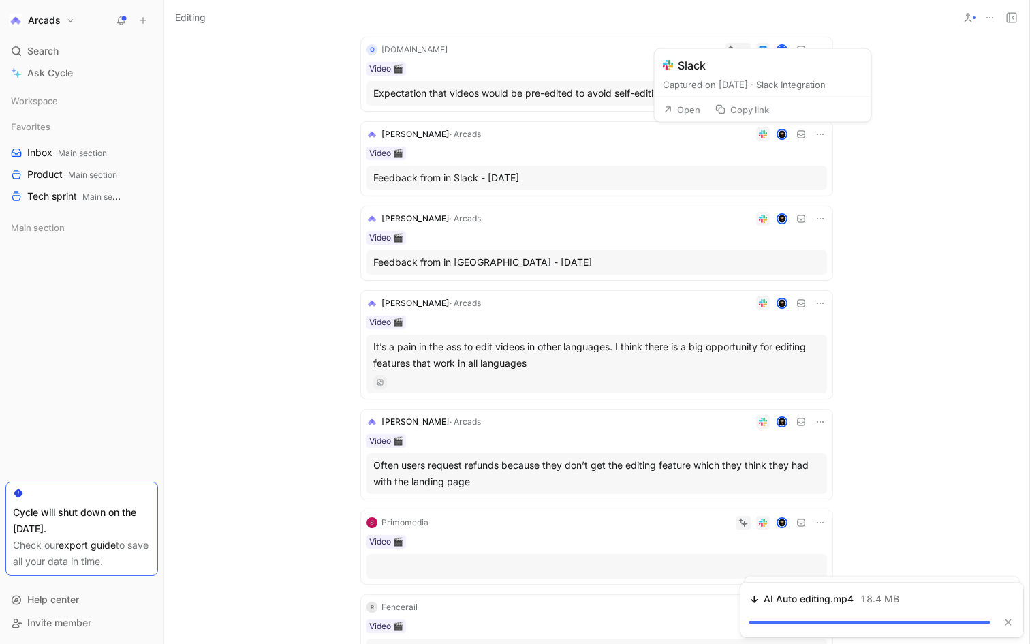
click at [703, 110] on button "Open" at bounding box center [682, 109] width 49 height 19
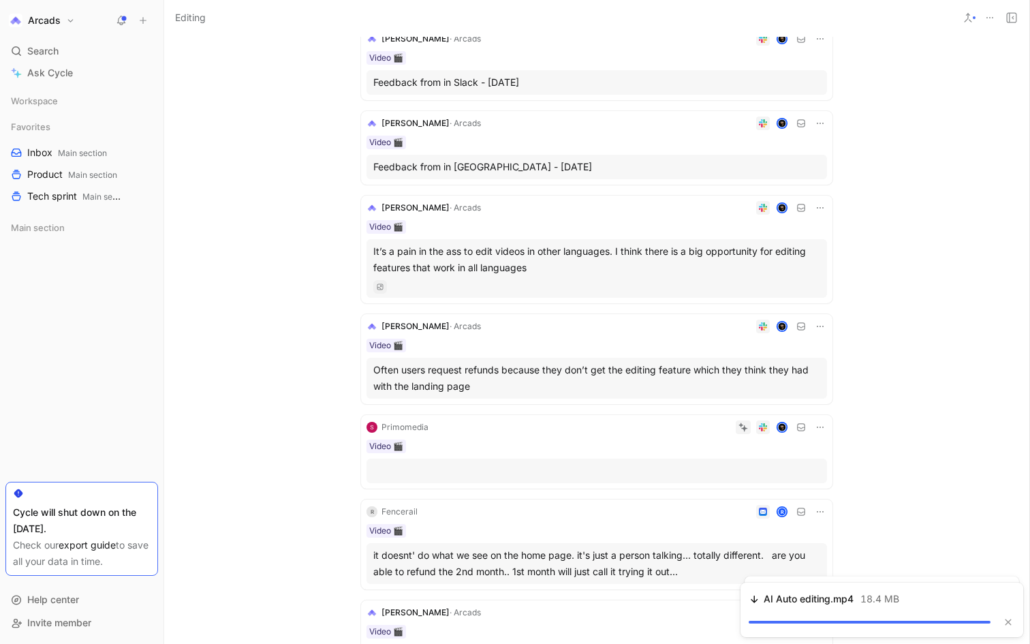
scroll to position [222, 0]
click at [696, 99] on button "Open" at bounding box center [682, 97] width 49 height 19
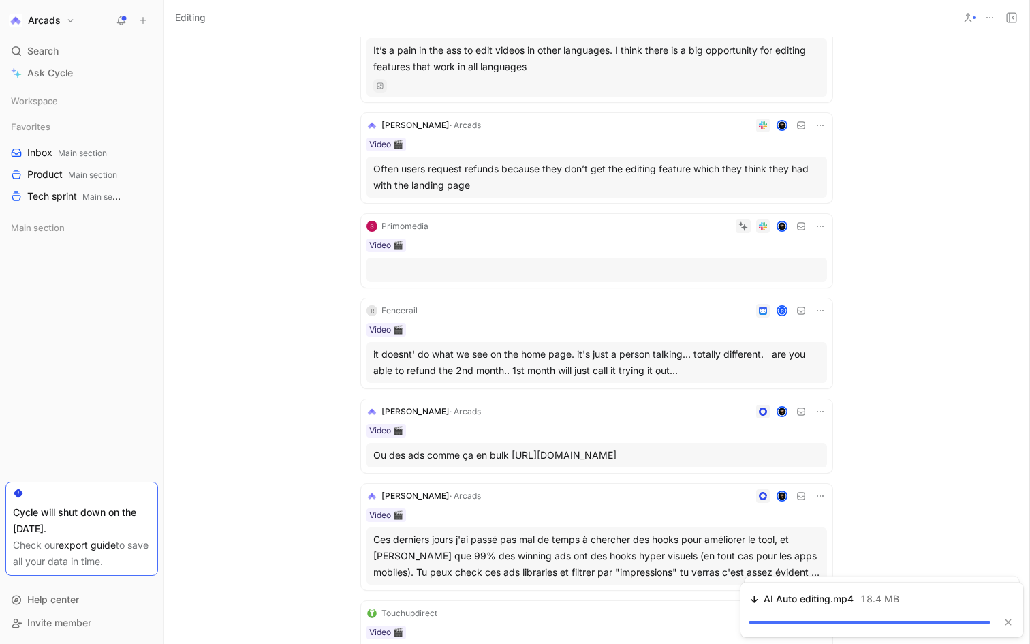
scroll to position [424, 0]
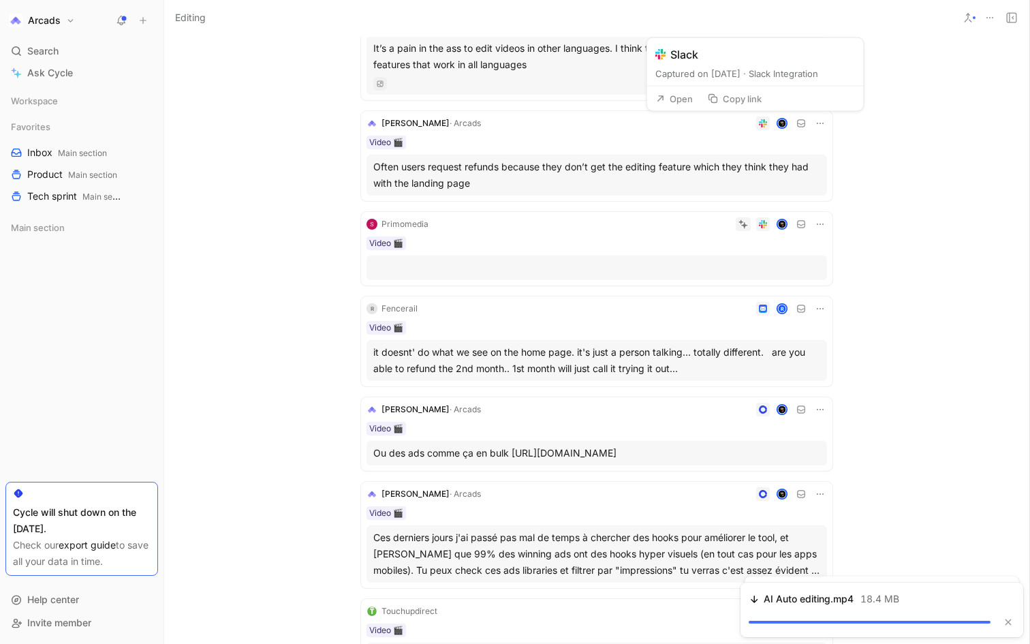
click at [750, 99] on button "Copy link" at bounding box center [735, 98] width 66 height 19
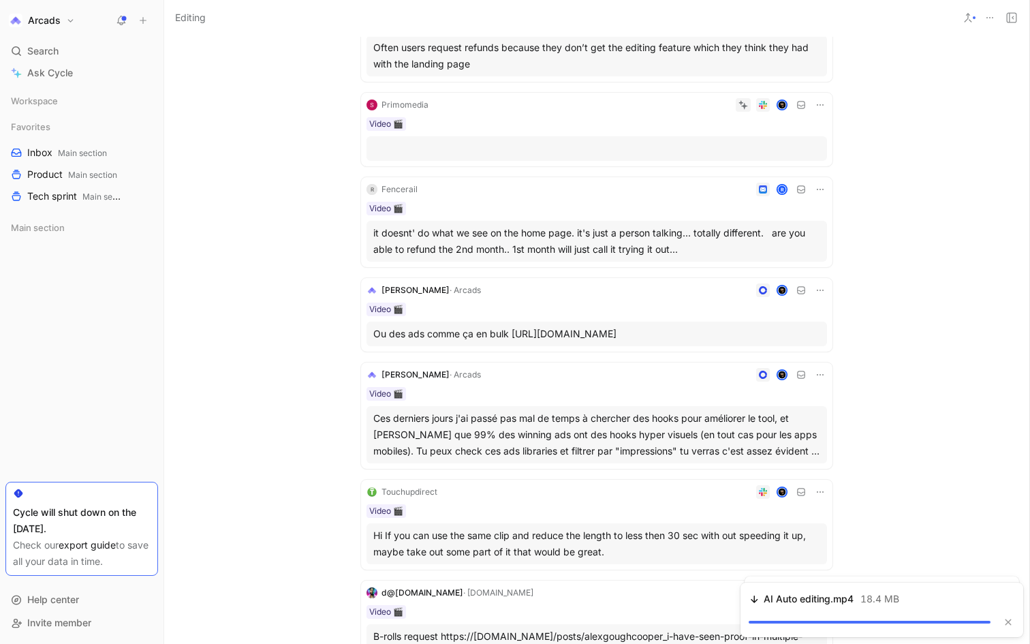
scroll to position [562, 0]
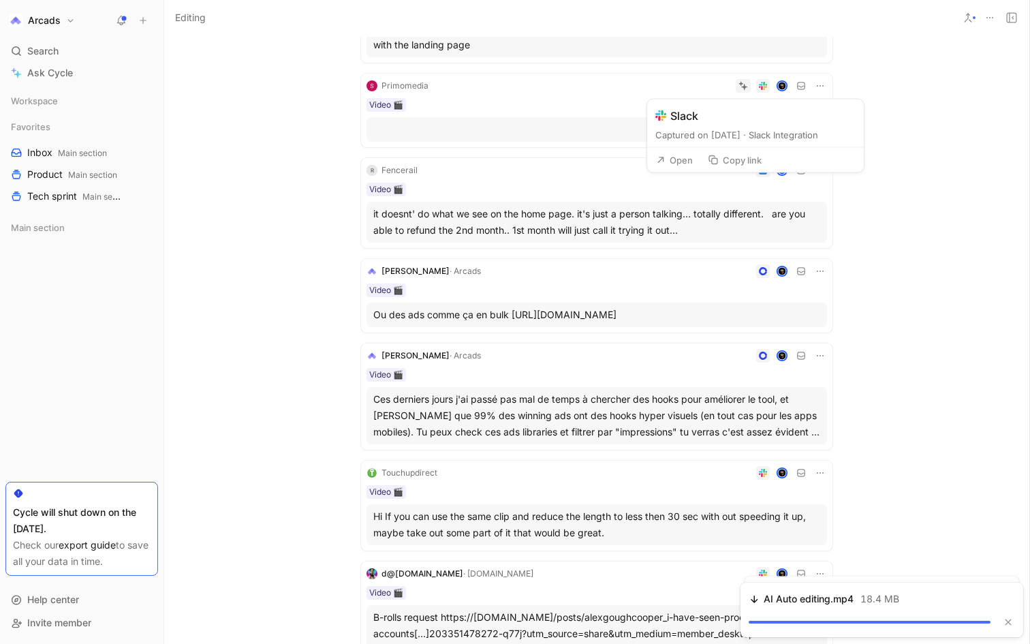
click at [683, 155] on button "Open" at bounding box center [674, 160] width 49 height 19
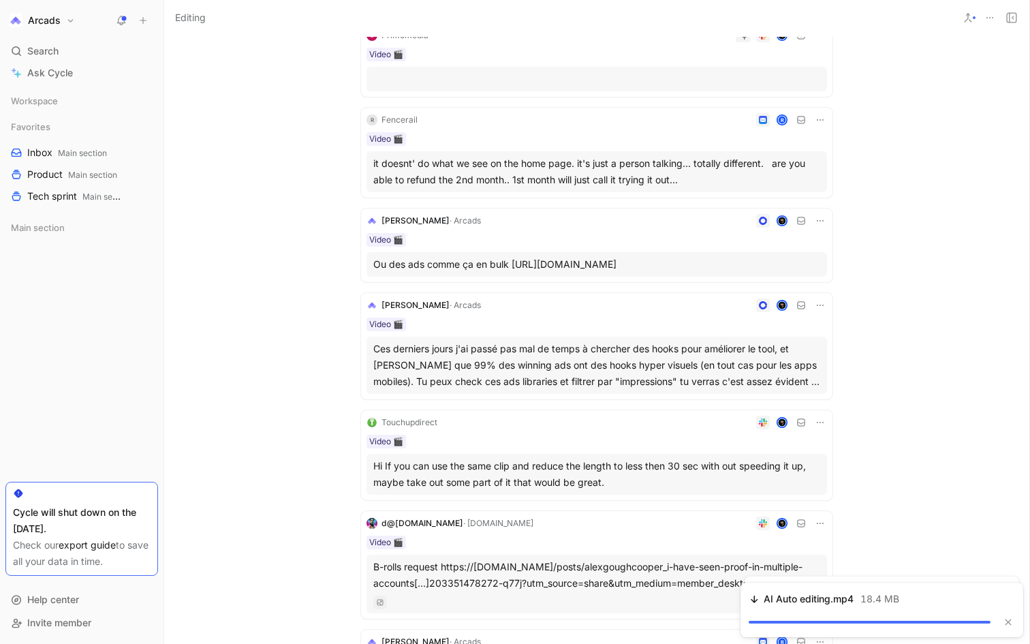
scroll to position [614, 0]
click at [752, 89] on button "Copy link" at bounding box center [742, 93] width 66 height 19
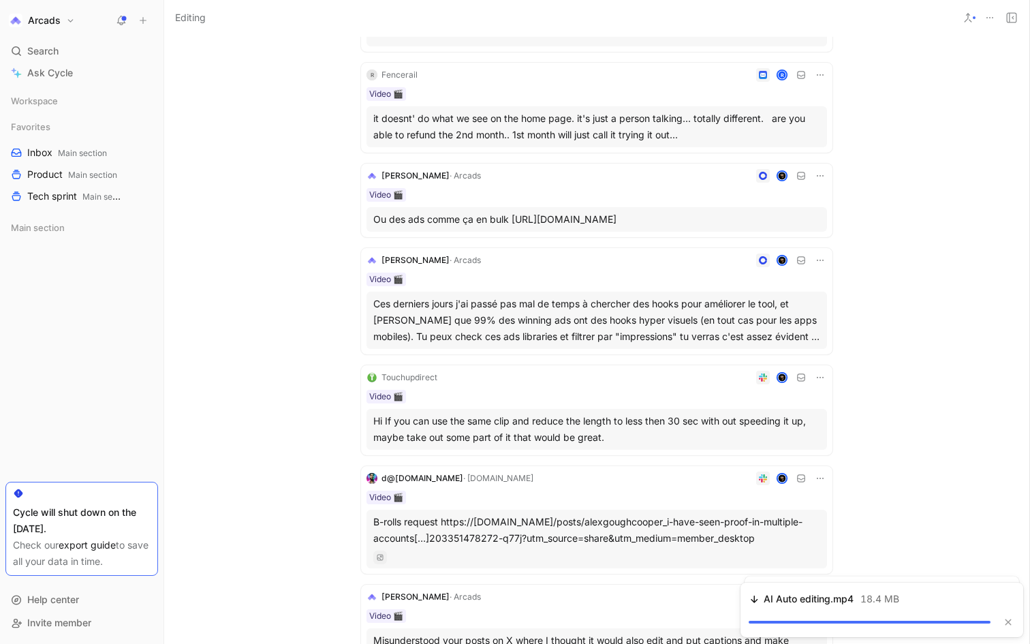
scroll to position [660, 0]
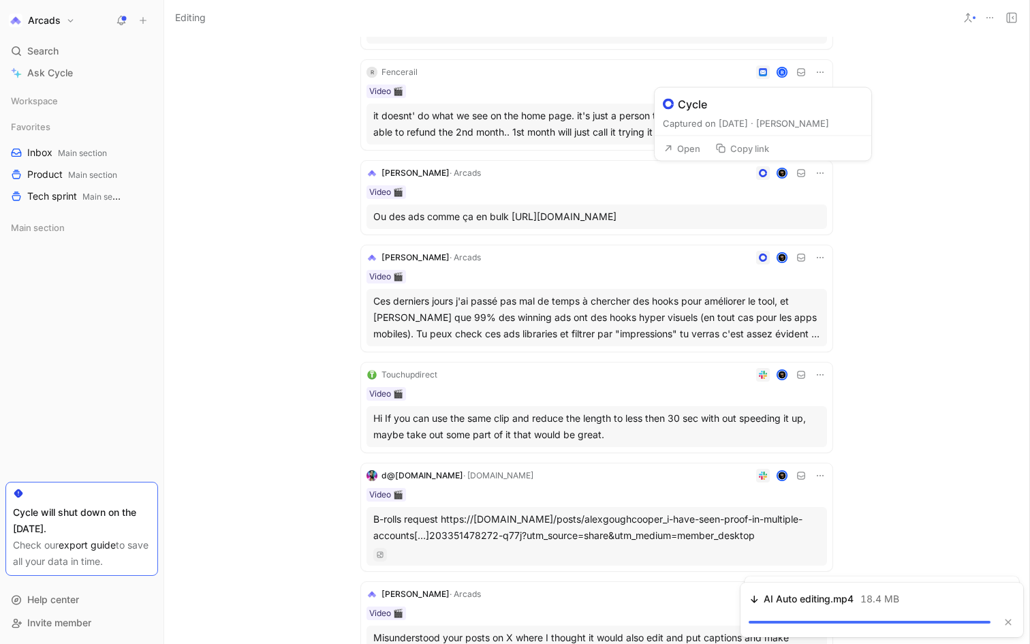
click at [691, 148] on button "Open" at bounding box center [682, 148] width 49 height 19
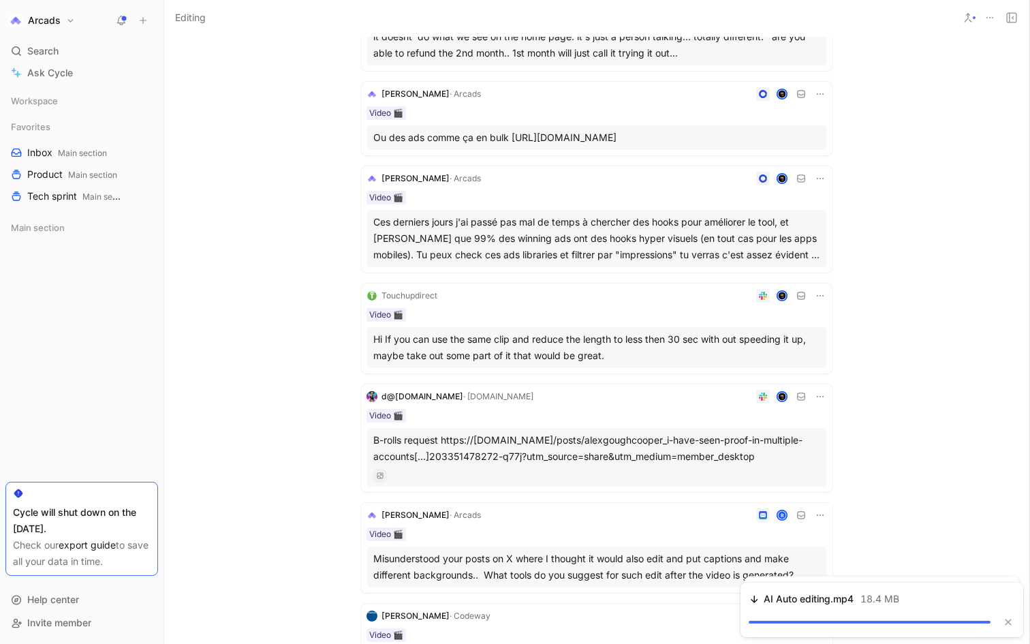
scroll to position [742, 0]
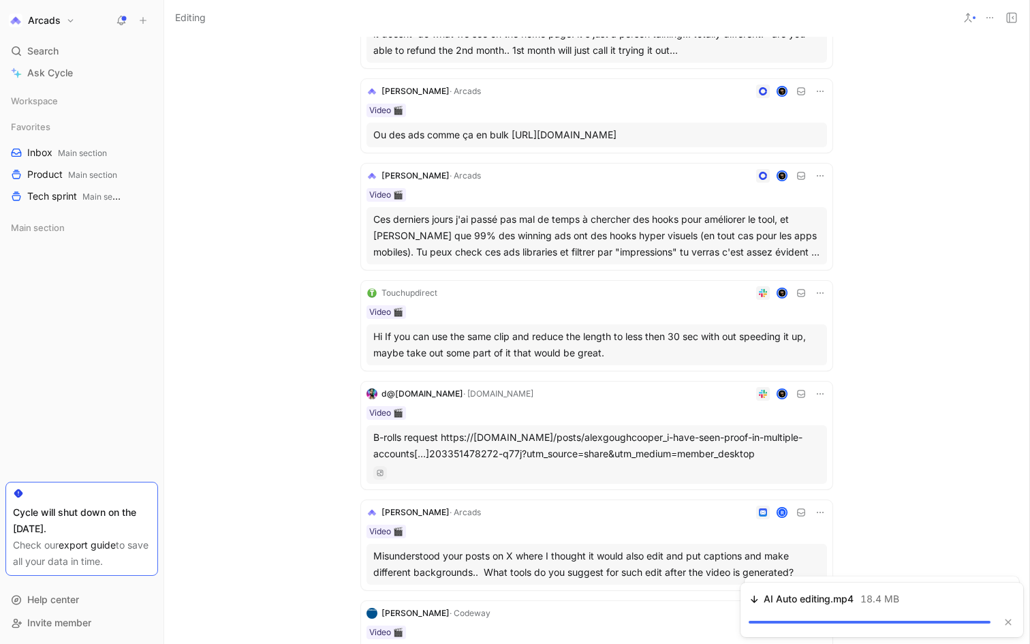
click at [551, 140] on div "Ou des ads comme ça en bulk [URL][DOMAIN_NAME]" at bounding box center [596, 135] width 447 height 16
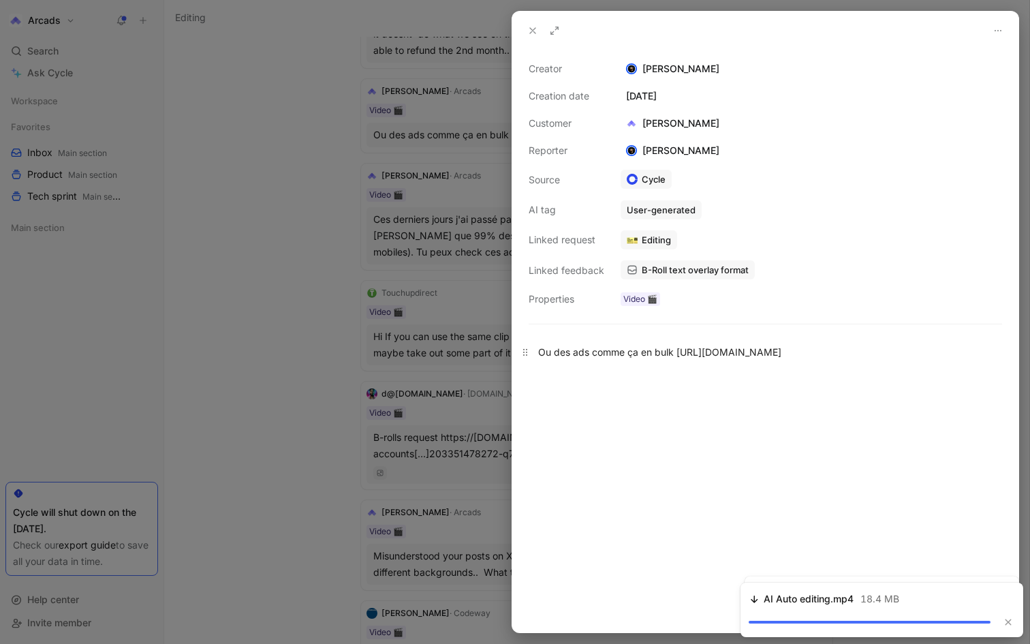
click at [679, 352] on div "Ou des ads comme ça en bulk [URL][DOMAIN_NAME]" at bounding box center [765, 352] width 454 height 14
drag, startPoint x: 679, startPoint y: 352, endPoint x: 830, endPoint y: 352, distance: 151.3
click at [830, 352] on div "Ou des ads comme ça en bulk [URL][DOMAIN_NAME]" at bounding box center [765, 352] width 454 height 14
copy div "[URL][DOMAIN_NAME]"
click at [437, 230] on div at bounding box center [515, 322] width 1030 height 644
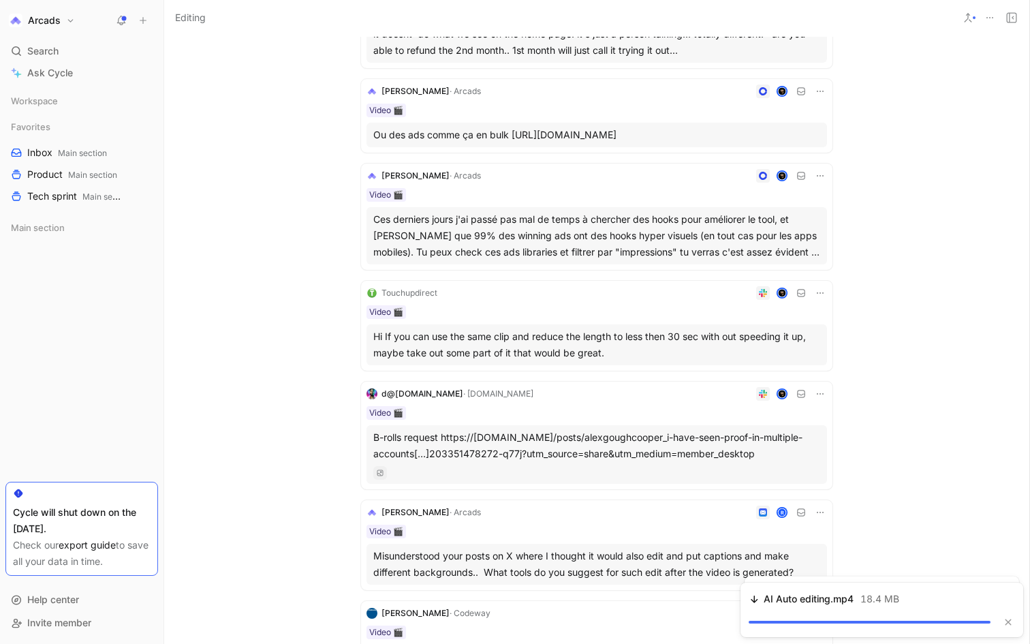
click at [602, 247] on div "Ces derniers jours j'ai passé pas mal de temps à chercher des hooks pour amélio…" at bounding box center [596, 235] width 447 height 49
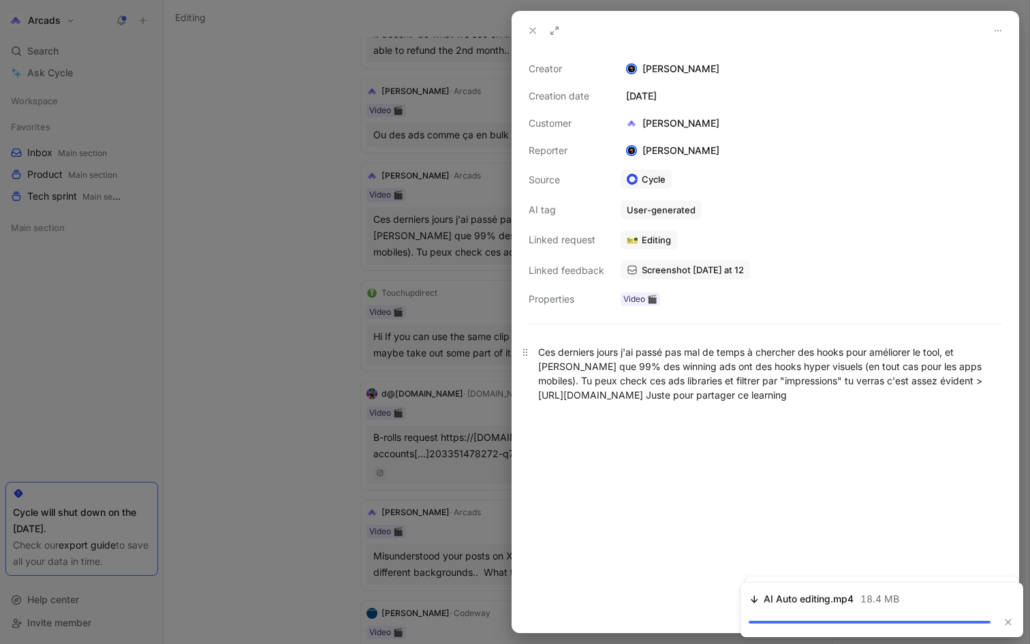
click at [544, 350] on div "Ces derniers jours j'ai passé pas mal de temps à chercher des hooks pour amélio…" at bounding box center [765, 373] width 454 height 57
drag, startPoint x: 544, startPoint y: 350, endPoint x: 663, endPoint y: 398, distance: 127.8
click at [663, 398] on div "Ces derniers jours j'ai passé pas mal de temps à chercher des hooks pour amélio…" at bounding box center [765, 373] width 454 height 57
click at [544, 356] on div "Ces derniers jours j'ai passé pas mal de temps à chercher des hooks pour amélio…" at bounding box center [765, 373] width 454 height 57
drag, startPoint x: 544, startPoint y: 356, endPoint x: 734, endPoint y: 486, distance: 229.8
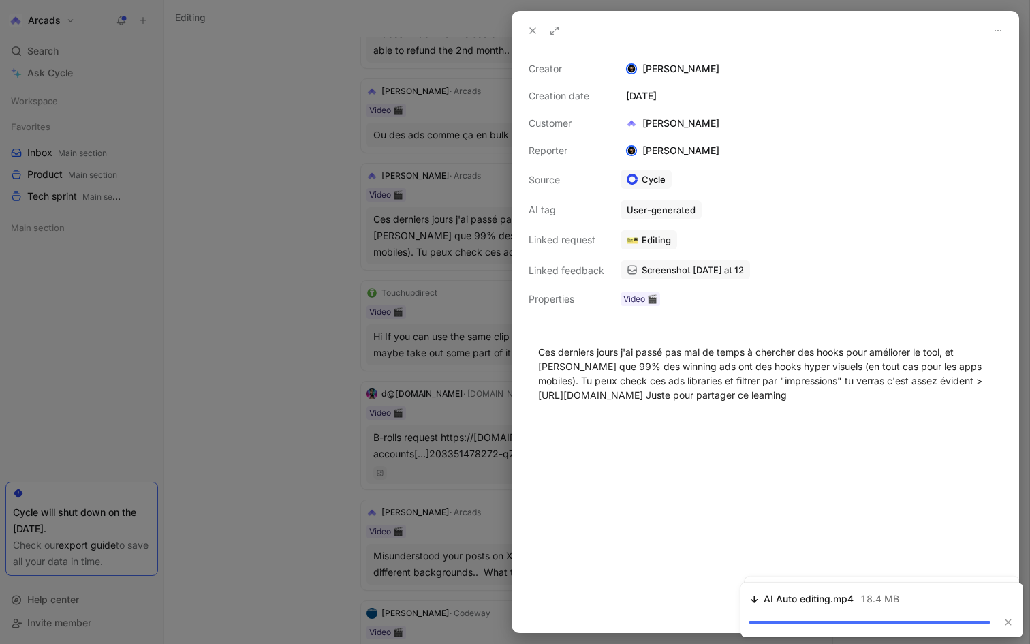
click at [734, 486] on div "Ces derniers jours j'ai passé pas mal de temps à chercher des hooks pour amélio…" at bounding box center [765, 481] width 506 height 303
copy div "Ces derniers jours j'ai passé pas mal de temps à chercher des hooks pour amélio…"
click at [440, 365] on div at bounding box center [515, 322] width 1030 height 644
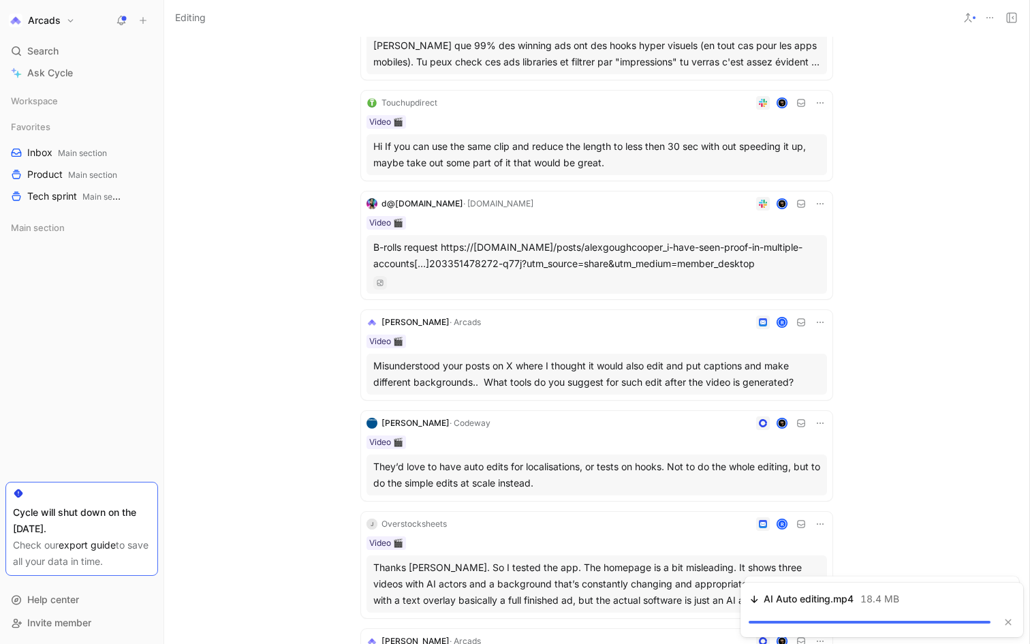
scroll to position [932, 0]
click at [685, 182] on button "Open" at bounding box center [682, 179] width 49 height 19
click at [759, 183] on button "Copy link" at bounding box center [742, 179] width 66 height 19
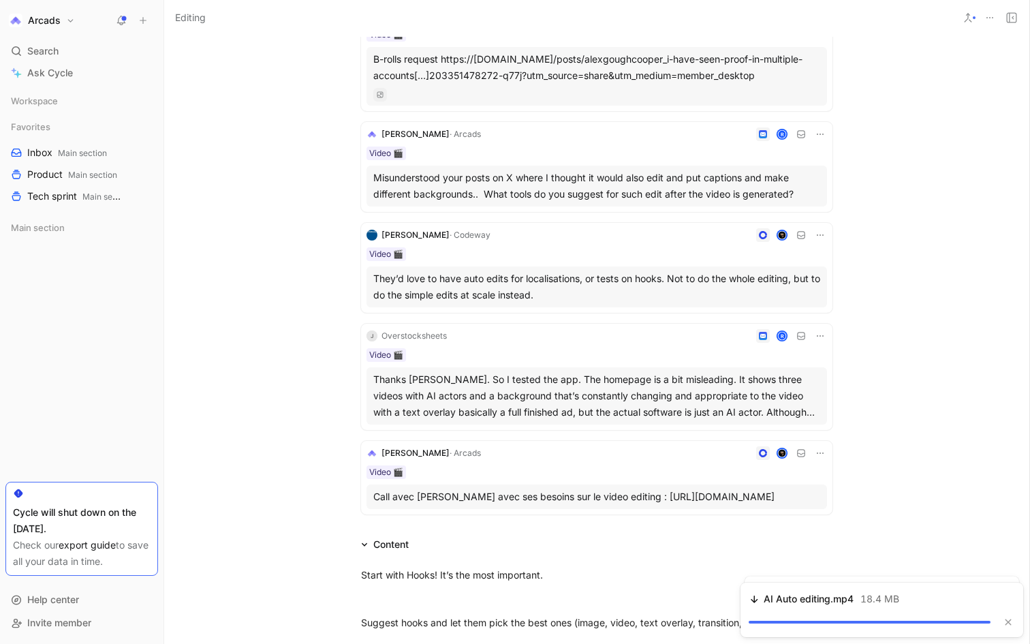
scroll to position [1122, 0]
click at [754, 183] on div "Misunderstood your posts on X where I thought it would also edit and put captio…" at bounding box center [596, 184] width 447 height 33
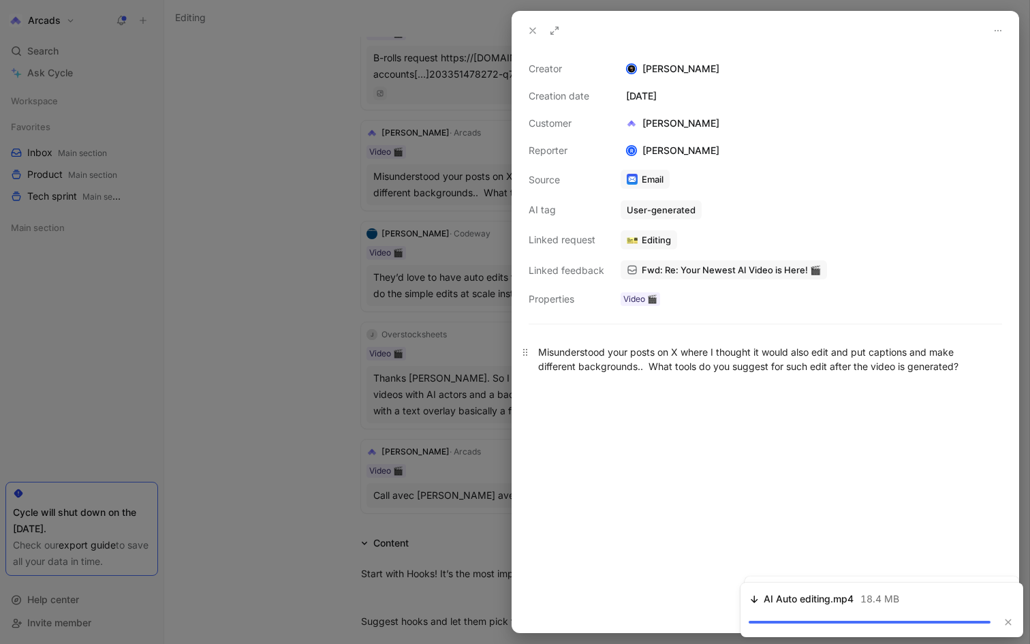
click at [623, 355] on div "Misunderstood your posts on X where I thought it would also edit and put captio…" at bounding box center [765, 359] width 454 height 29
copy div "Misunderstood your posts on X where I thought it would also edit and put captio…"
click at [358, 284] on div at bounding box center [515, 322] width 1030 height 644
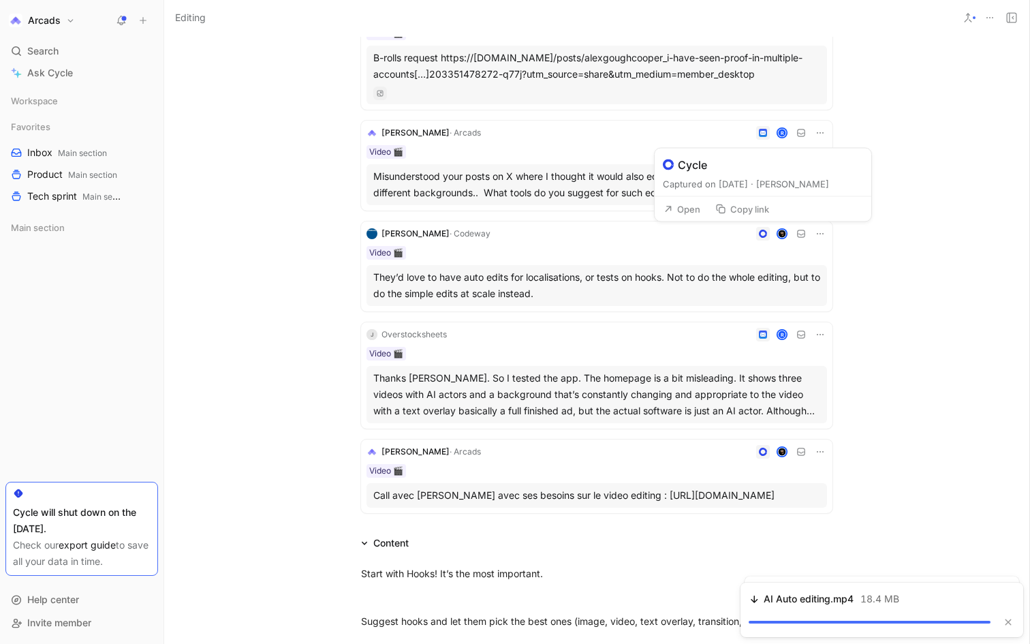
click at [688, 211] on button "Open" at bounding box center [682, 209] width 49 height 19
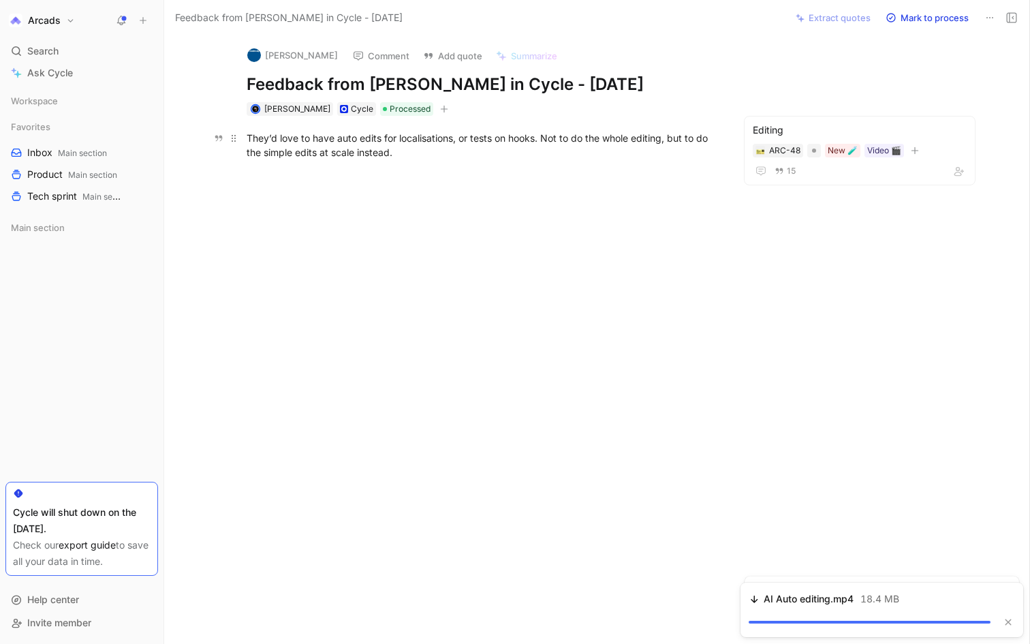
click at [315, 143] on div "They’d love to have auto edits for localisations, or tests on hooks. Not to do …" at bounding box center [483, 145] width 472 height 29
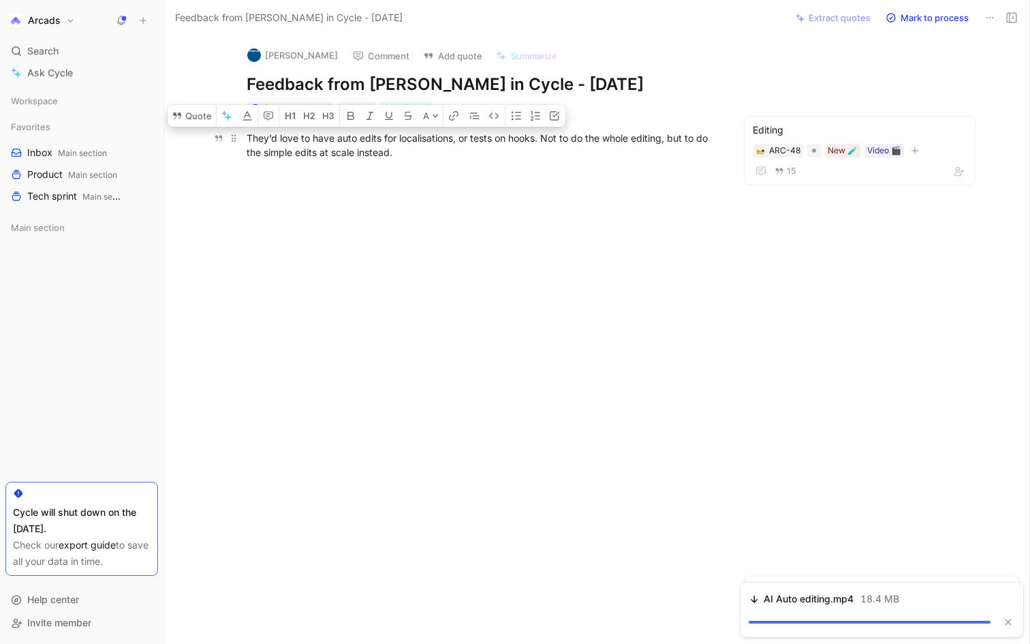
copy div "They’d love to have auto edits for localisations, or tests on hooks. Not to do …"
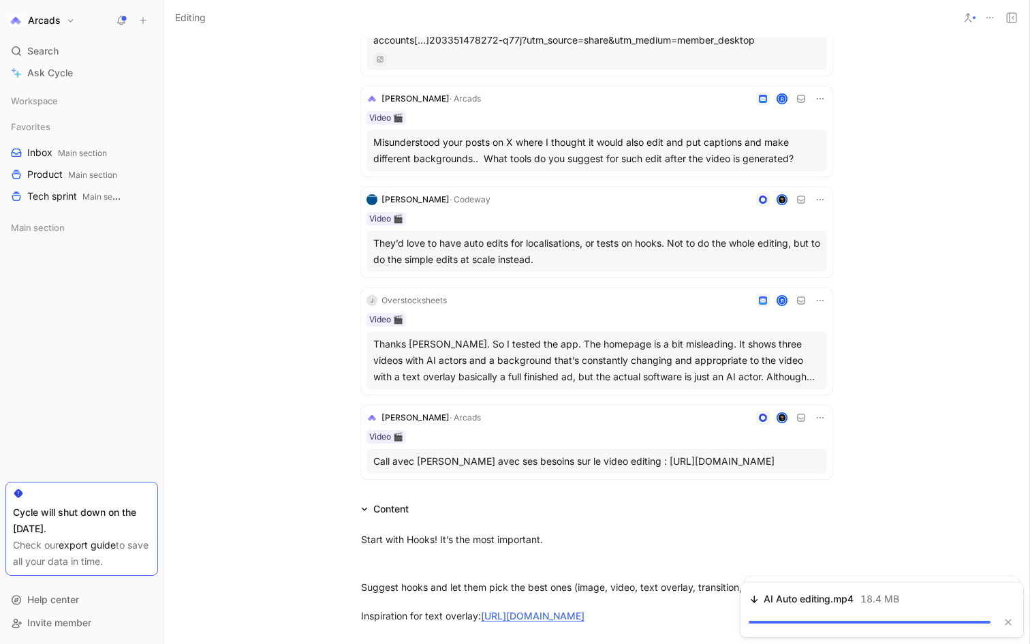
scroll to position [1158, 0]
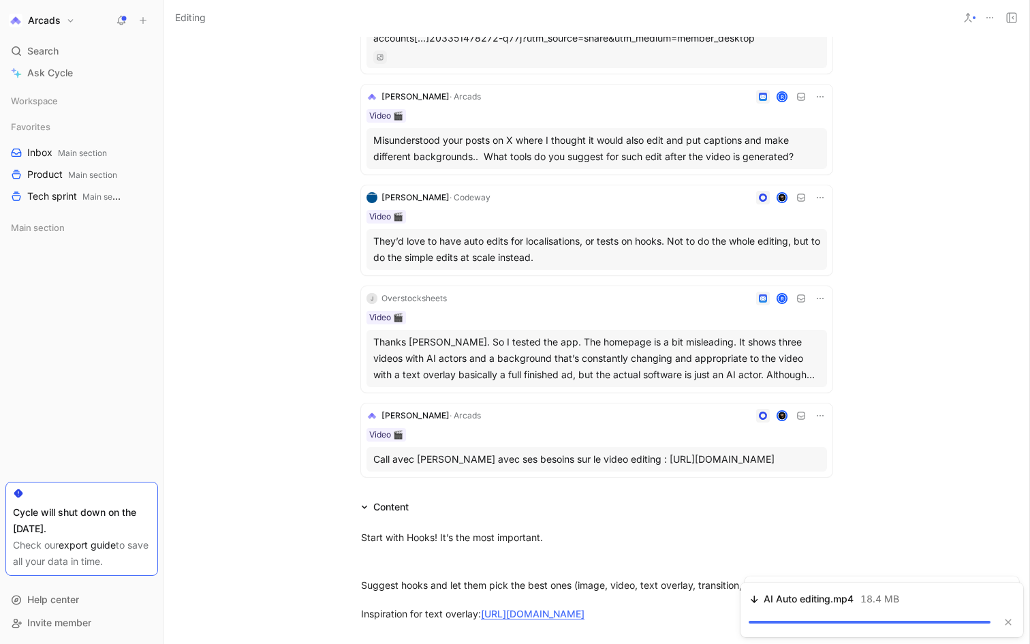
click at [660, 357] on div "Thanks [PERSON_NAME]. So I tested the app. The homepage is a bit misleading. It…" at bounding box center [596, 358] width 447 height 49
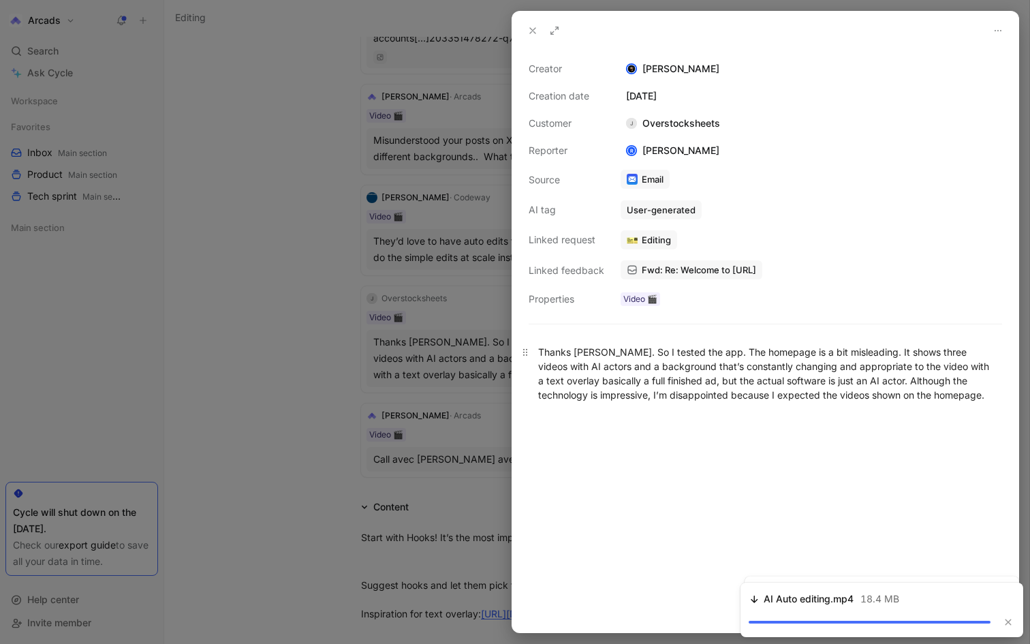
click at [648, 360] on div "Thanks [PERSON_NAME]. So I tested the app. The homepage is a bit misleading. It…" at bounding box center [765, 373] width 454 height 57
copy div "Thanks [PERSON_NAME]. So I tested the app. The homepage is a bit misleading. It…"
click at [330, 460] on div at bounding box center [515, 322] width 1030 height 644
